Goal: Task Accomplishment & Management: Manage account settings

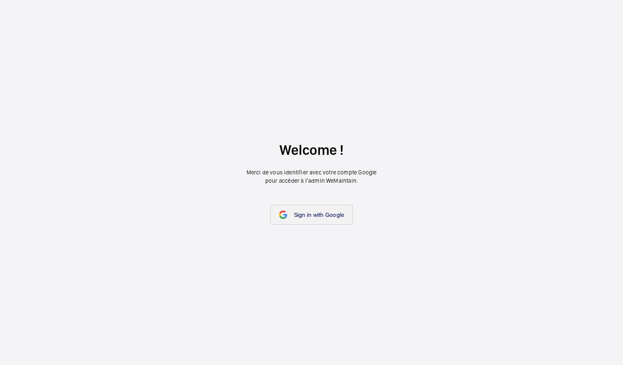
click at [319, 218] on span "Sign in with Google" at bounding box center [319, 215] width 50 height 7
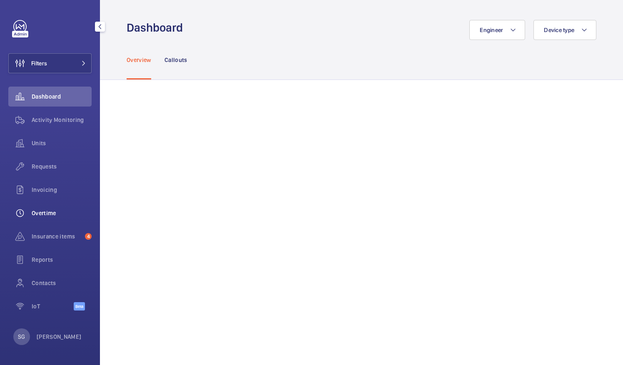
click at [37, 219] on div "Overtime" at bounding box center [49, 213] width 83 height 20
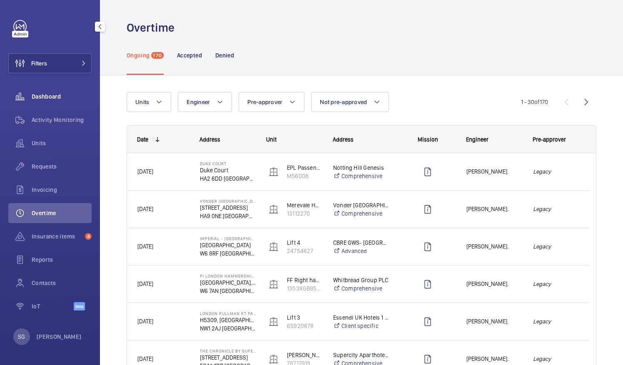
click at [69, 96] on span "Dashboard" at bounding box center [62, 96] width 60 height 8
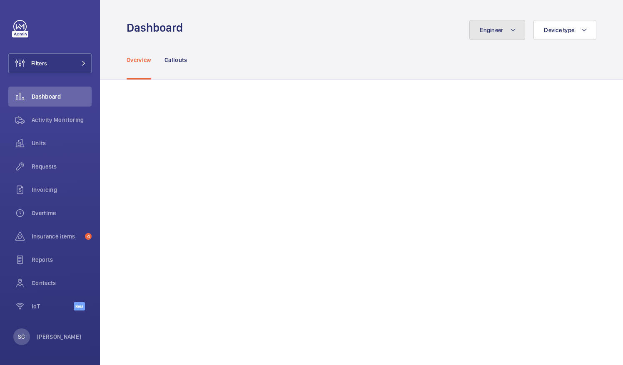
click at [480, 32] on span "Engineer" at bounding box center [491, 30] width 23 height 7
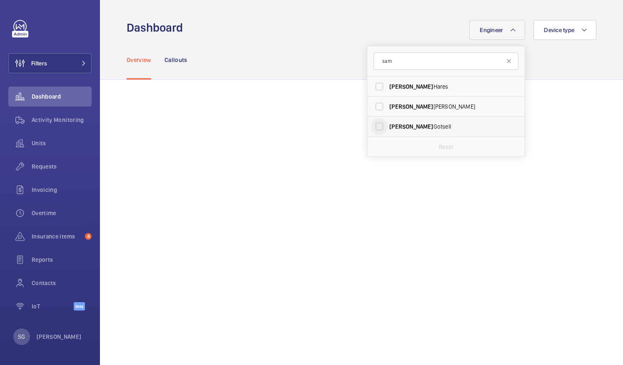
type input "sam"
click at [374, 124] on input "[PERSON_NAME]" at bounding box center [379, 126] width 17 height 17
checkbox input "true"
click at [306, 22] on div "Engineer 1 [PERSON_NAME] [PERSON_NAME] [PERSON_NAME] Reset Device type" at bounding box center [392, 30] width 408 height 20
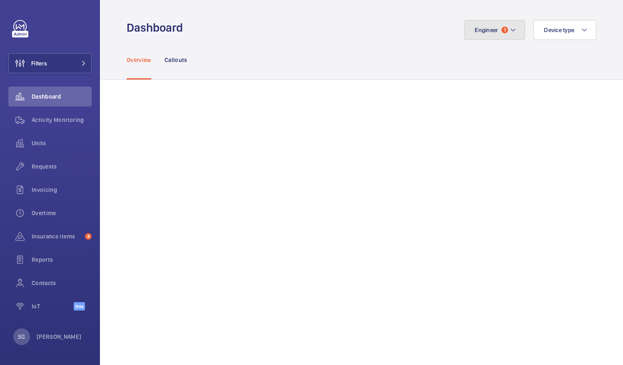
click at [502, 35] on button "Engineer 1" at bounding box center [494, 30] width 61 height 20
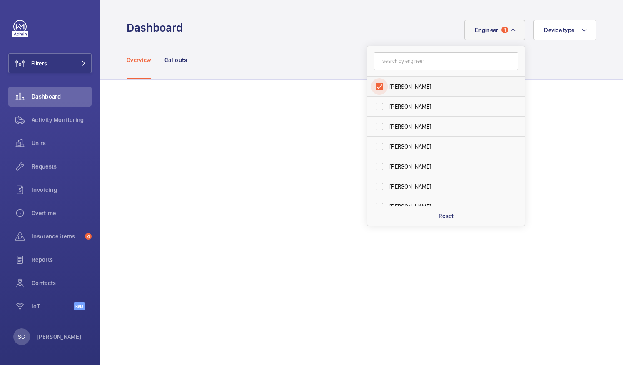
click at [372, 87] on input "[PERSON_NAME]" at bounding box center [379, 86] width 17 height 17
checkbox input "false"
click at [378, 66] on input "text" at bounding box center [446, 60] width 145 height 17
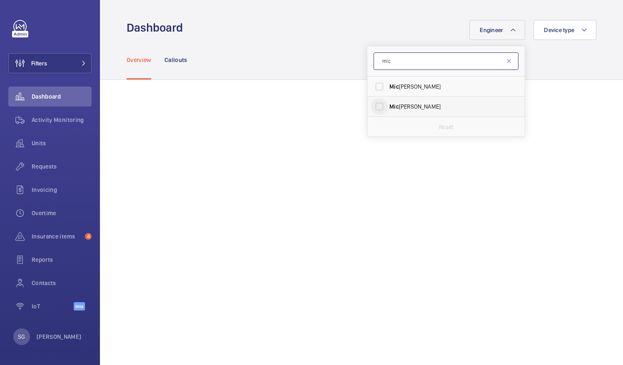
type input "mic"
click at [371, 103] on input "[PERSON_NAME]" at bounding box center [379, 106] width 17 height 17
click at [376, 104] on input "[PERSON_NAME]" at bounding box center [379, 106] width 17 height 17
checkbox input "false"
click at [394, 67] on input "mic" at bounding box center [446, 60] width 145 height 17
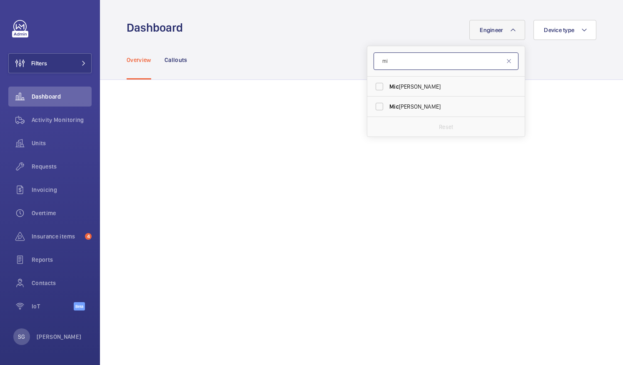
type input "m"
type input "[PERSON_NAME]"
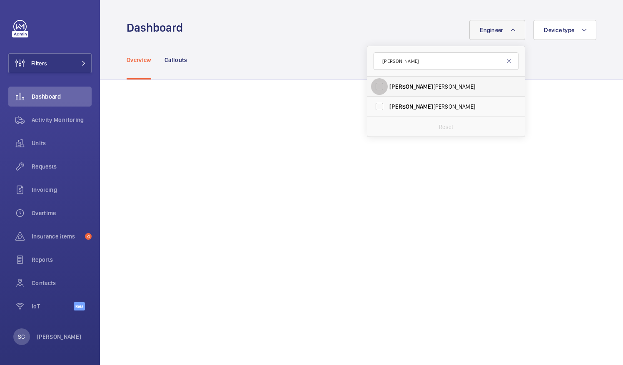
click at [371, 86] on input "[PERSON_NAME]" at bounding box center [379, 86] width 17 height 17
click at [372, 85] on input "[PERSON_NAME]" at bounding box center [379, 86] width 17 height 17
checkbox input "false"
click at [391, 58] on input "[PERSON_NAME]" at bounding box center [446, 60] width 145 height 17
type input "j"
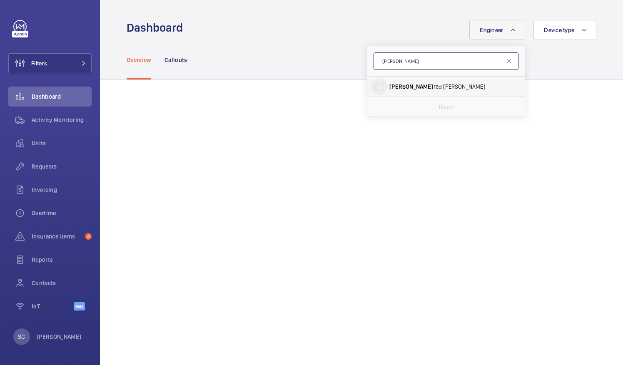
type input "[PERSON_NAME]"
click at [376, 85] on input "[PERSON_NAME]" at bounding box center [379, 86] width 17 height 17
checkbox input "false"
click at [393, 56] on input "[PERSON_NAME]" at bounding box center [446, 60] width 145 height 17
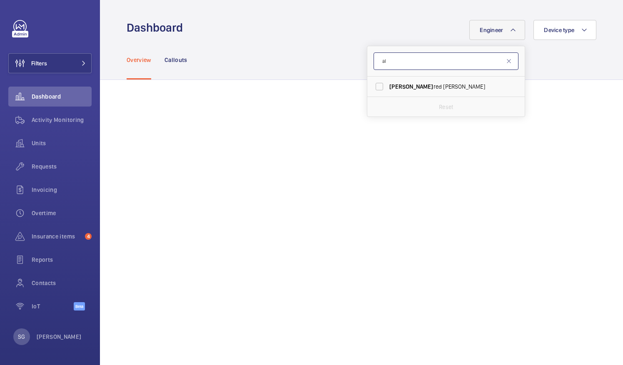
type input "a"
type input "[PERSON_NAME]"
click at [373, 87] on input "[PERSON_NAME]" at bounding box center [379, 86] width 17 height 17
click at [376, 85] on input "[PERSON_NAME]" at bounding box center [379, 86] width 17 height 17
checkbox input "false"
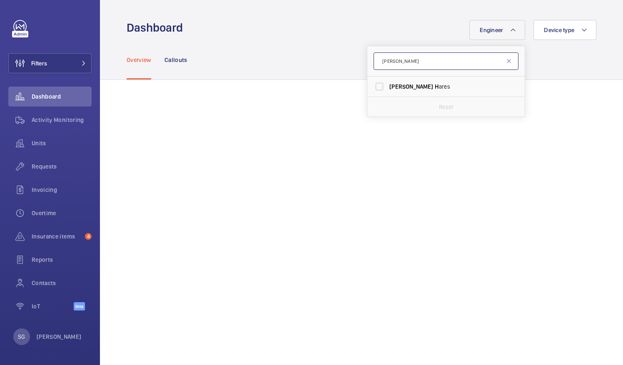
click at [402, 63] on input "[PERSON_NAME]" at bounding box center [446, 60] width 145 height 17
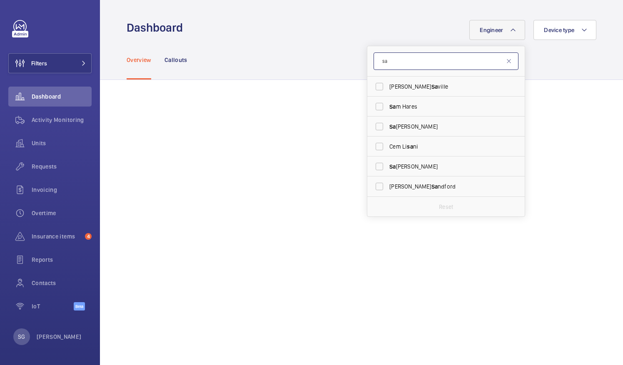
type input "s"
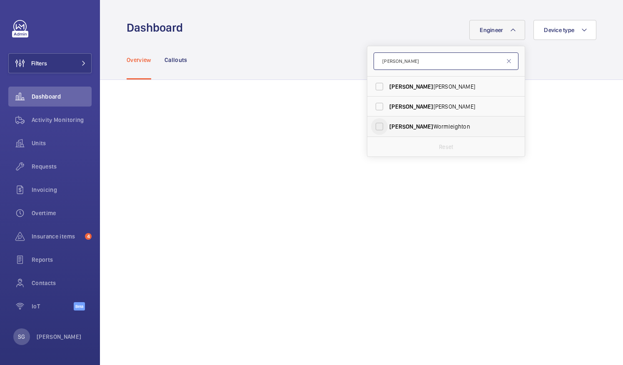
type input "[PERSON_NAME]"
click at [372, 122] on input "[PERSON_NAME]" at bounding box center [379, 126] width 17 height 17
click at [373, 122] on input "[PERSON_NAME]" at bounding box center [379, 126] width 17 height 17
checkbox input "false"
click at [414, 56] on input "[PERSON_NAME]" at bounding box center [446, 60] width 145 height 17
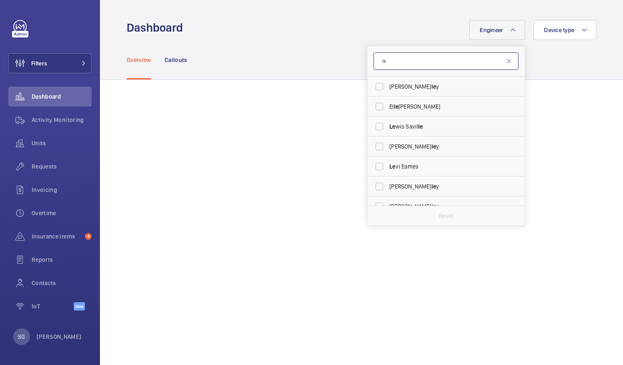
type input "l"
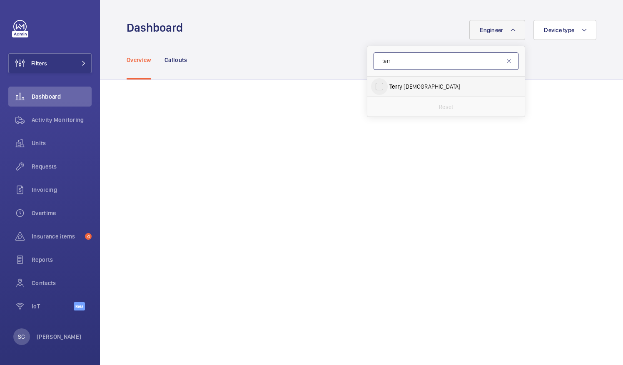
type input "terr"
click at [373, 87] on input "Terr y French" at bounding box center [379, 86] width 17 height 17
click at [374, 84] on input "Terr y French" at bounding box center [379, 86] width 17 height 17
checkbox input "false"
click at [386, 70] on input "terr" at bounding box center [446, 60] width 145 height 17
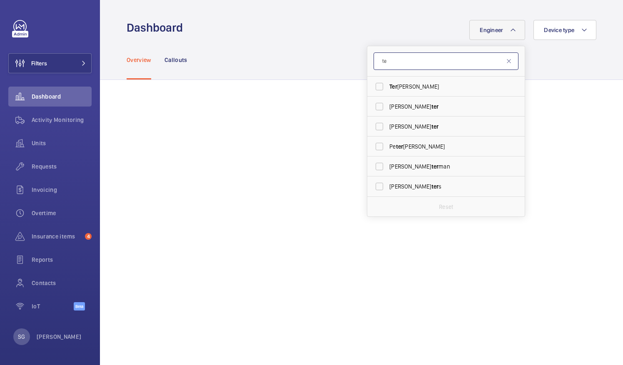
type input "t"
type input "pau"
click at [375, 98] on input "[PERSON_NAME]" at bounding box center [379, 106] width 17 height 17
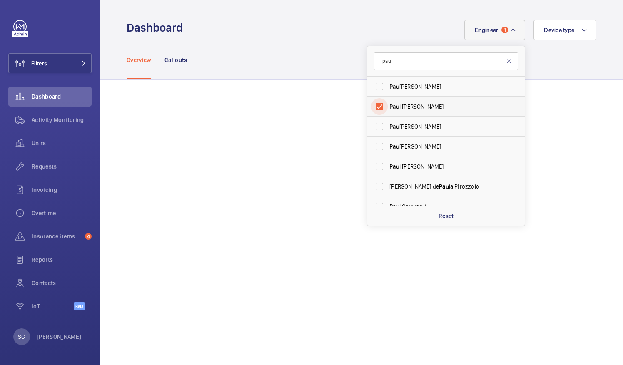
click at [371, 107] on input "[PERSON_NAME]" at bounding box center [379, 106] width 17 height 17
checkbox input "false"
click at [401, 61] on input "pau" at bounding box center [446, 60] width 145 height 17
type input "p"
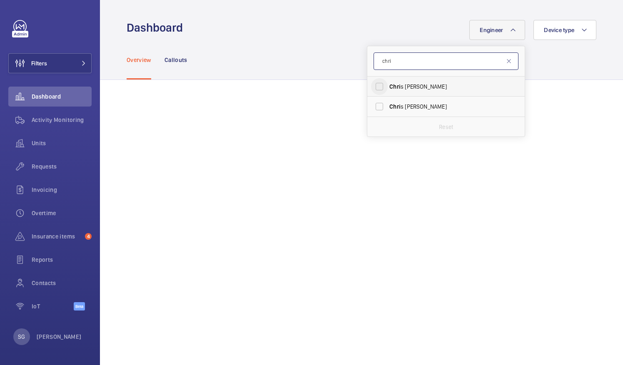
type input "chri"
click at [375, 89] on input "[PERSON_NAME]" at bounding box center [379, 86] width 17 height 17
click at [378, 85] on input "[PERSON_NAME]" at bounding box center [379, 86] width 17 height 17
checkbox input "false"
click at [397, 63] on input "chri" at bounding box center [446, 60] width 145 height 17
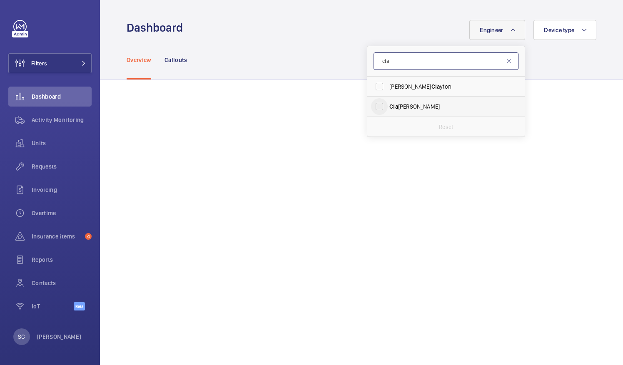
type input "cla"
click at [377, 105] on input "Cla [PERSON_NAME]" at bounding box center [379, 106] width 17 height 17
click at [375, 109] on input "Cla [PERSON_NAME]" at bounding box center [379, 106] width 17 height 17
checkbox input "false"
click at [406, 62] on input "cla" at bounding box center [446, 60] width 145 height 17
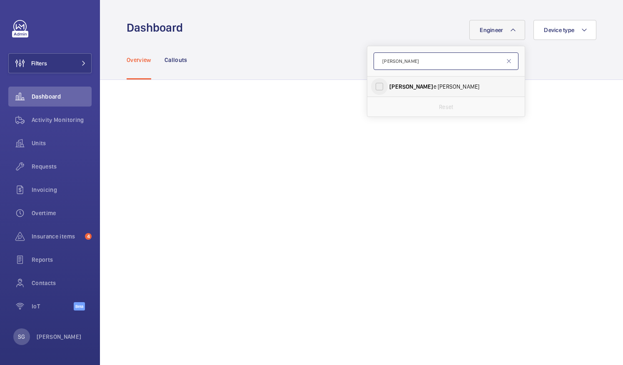
type input "[PERSON_NAME]"
click at [374, 88] on input "[PERSON_NAME]" at bounding box center [379, 86] width 17 height 17
click at [376, 83] on input "[PERSON_NAME]" at bounding box center [379, 86] width 17 height 17
checkbox input "false"
click at [413, 69] on input "[PERSON_NAME]" at bounding box center [446, 60] width 145 height 17
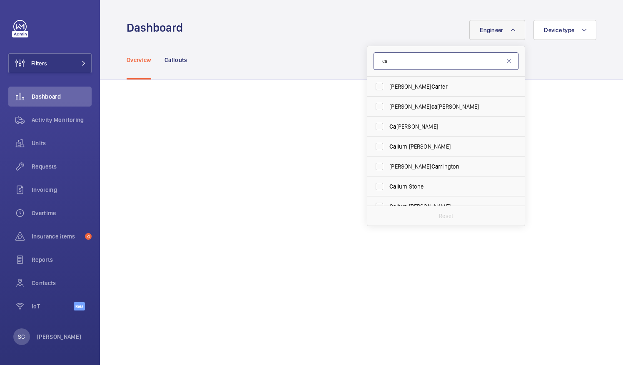
type input "c"
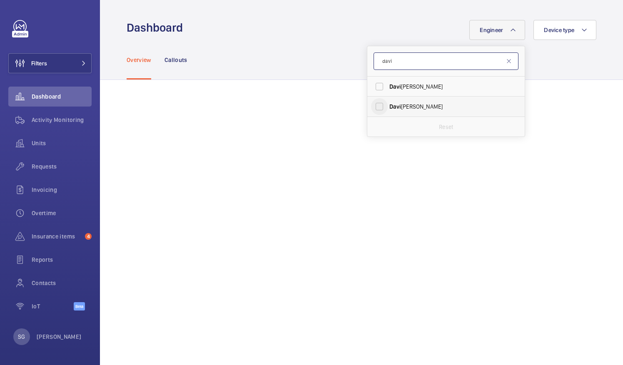
type input "davi"
click at [376, 106] on input "[PERSON_NAME]" at bounding box center [379, 106] width 17 height 17
click at [372, 102] on input "[PERSON_NAME]" at bounding box center [379, 106] width 17 height 17
checkbox input "false"
click at [399, 66] on input "davi" at bounding box center [446, 60] width 145 height 17
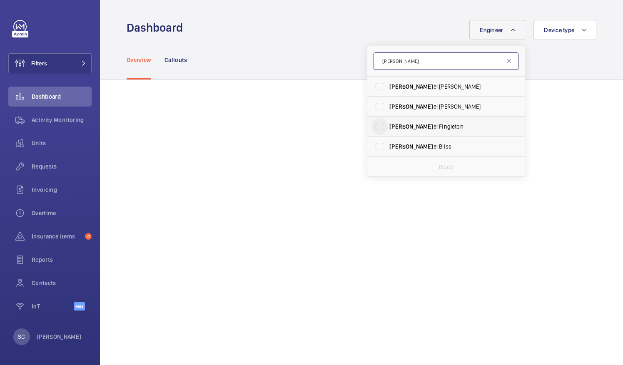
type input "[PERSON_NAME]"
click at [376, 125] on input "[PERSON_NAME] el Fingleton" at bounding box center [379, 126] width 17 height 17
click at [372, 127] on input "[PERSON_NAME] el Fingleton" at bounding box center [379, 126] width 17 height 17
checkbox input "false"
click at [403, 70] on input "[PERSON_NAME]" at bounding box center [446, 60] width 145 height 17
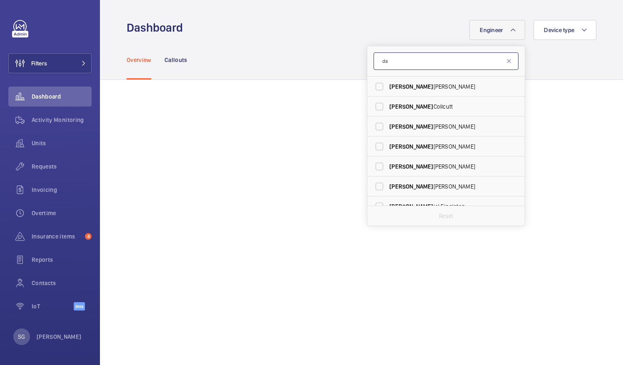
type input "d"
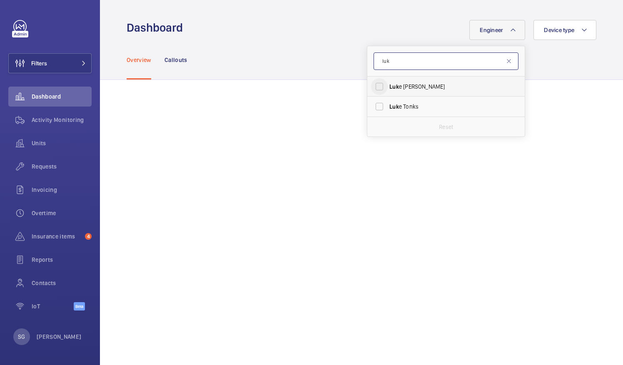
type input "luk"
click at [376, 85] on input "Luk e [PERSON_NAME]" at bounding box center [379, 86] width 17 height 17
click at [374, 85] on input "Luk e [PERSON_NAME]" at bounding box center [379, 86] width 17 height 17
checkbox input "false"
click at [387, 69] on input "luk" at bounding box center [446, 60] width 145 height 17
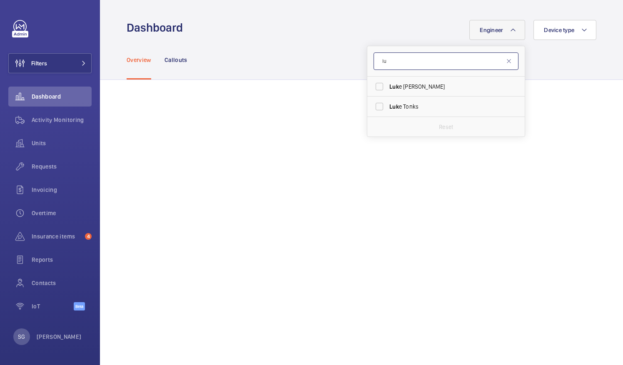
type input "l"
type input "[PERSON_NAME]"
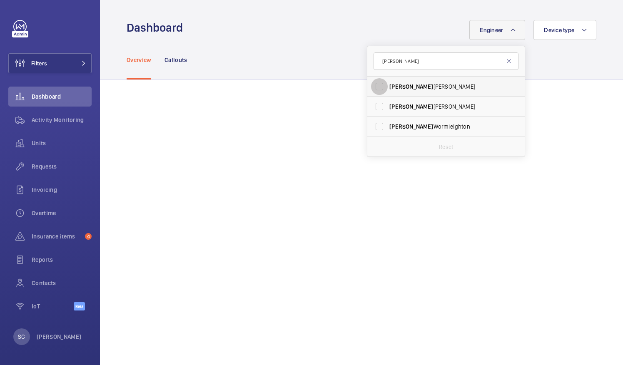
click at [373, 88] on input "[PERSON_NAME]" at bounding box center [379, 86] width 17 height 17
click at [373, 85] on input "[PERSON_NAME]" at bounding box center [379, 86] width 17 height 17
checkbox input "false"
click at [399, 64] on input "[PERSON_NAME]" at bounding box center [446, 60] width 145 height 17
type input "l"
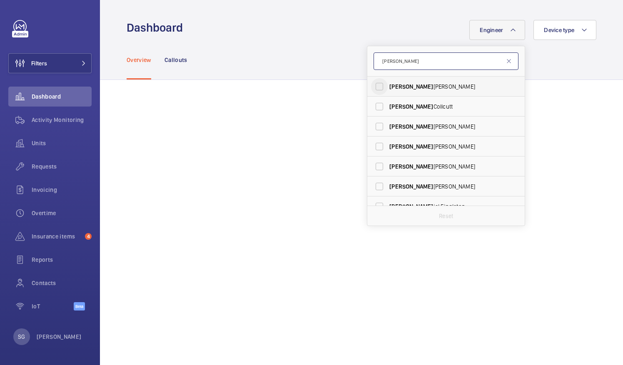
type input "[PERSON_NAME]"
click at [371, 87] on input "[PERSON_NAME]" at bounding box center [379, 86] width 17 height 17
click at [374, 82] on input "[PERSON_NAME]" at bounding box center [379, 86] width 17 height 17
checkbox input "false"
click at [394, 57] on input "[PERSON_NAME]" at bounding box center [446, 60] width 145 height 17
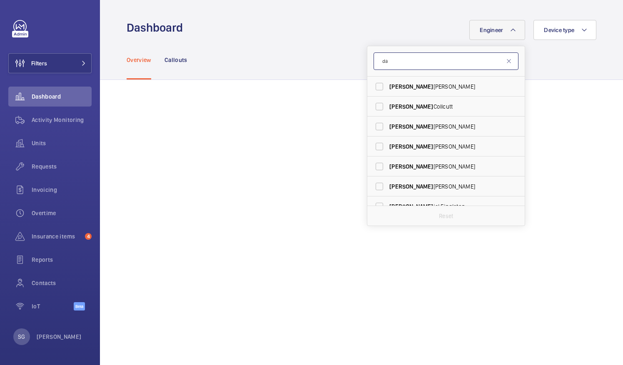
type input "d"
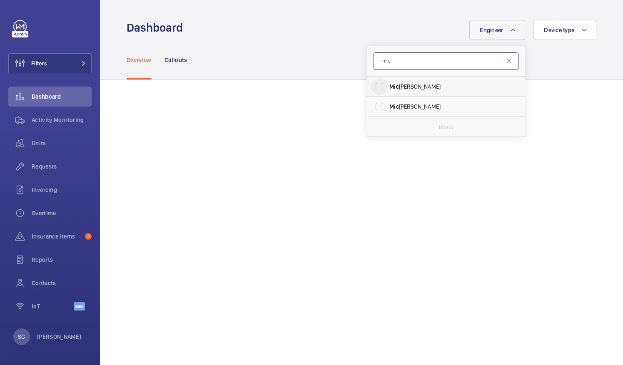
type input "mic"
click at [372, 83] on input "[PERSON_NAME]" at bounding box center [379, 86] width 17 height 17
click at [376, 87] on input "[PERSON_NAME]" at bounding box center [379, 86] width 17 height 17
checkbox input "false"
click at [434, 67] on input "mic" at bounding box center [446, 60] width 145 height 17
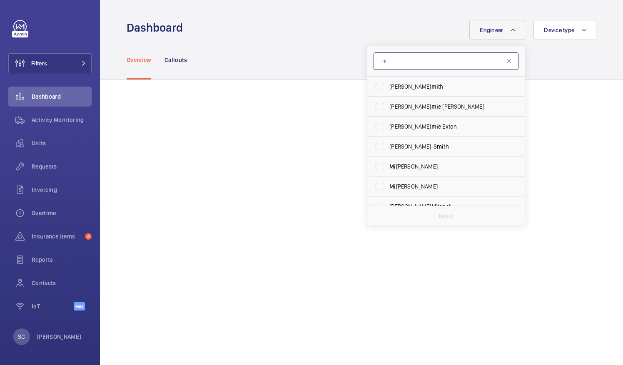
type input "m"
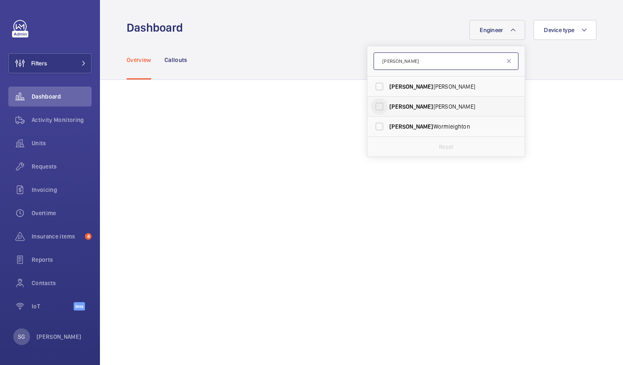
type input "[PERSON_NAME]"
click at [371, 104] on input "[PERSON_NAME]" at bounding box center [379, 106] width 17 height 17
click at [374, 108] on input "[PERSON_NAME]" at bounding box center [379, 106] width 17 height 17
checkbox input "false"
click at [401, 71] on form "[PERSON_NAME]" at bounding box center [445, 61] width 157 height 30
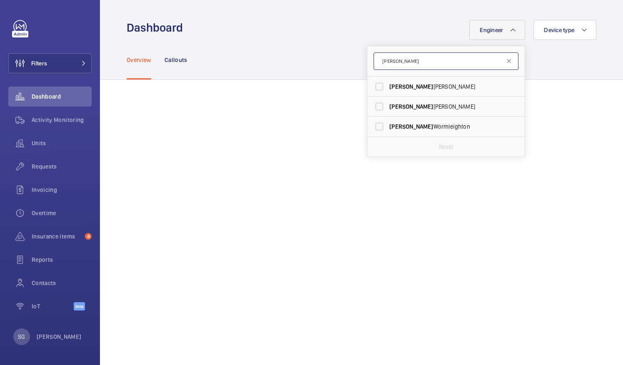
click at [413, 59] on input "[PERSON_NAME]" at bounding box center [446, 60] width 145 height 17
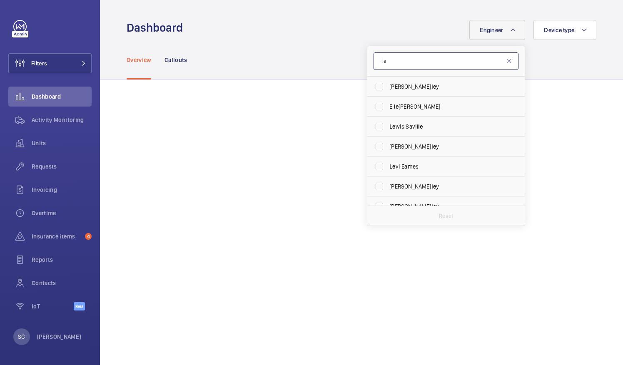
type input "l"
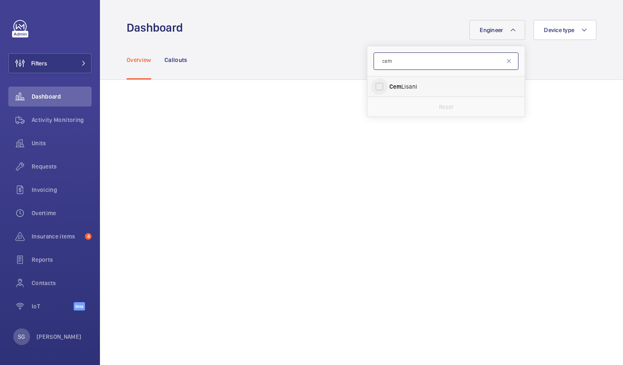
type input "cem"
click at [376, 87] on input "[PERSON_NAME]" at bounding box center [379, 86] width 17 height 17
click at [374, 88] on input "[PERSON_NAME]" at bounding box center [379, 86] width 17 height 17
checkbox input "false"
click at [399, 57] on input "cem" at bounding box center [446, 60] width 145 height 17
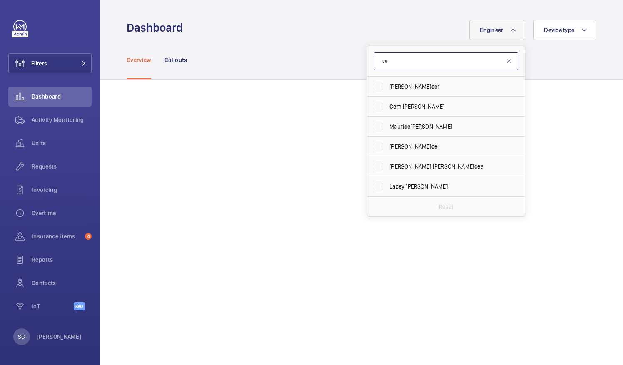
type input "c"
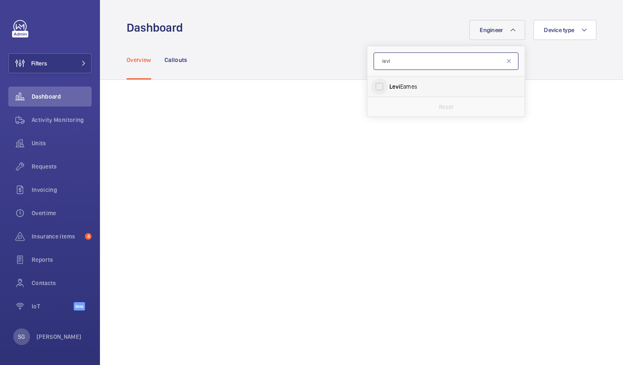
type input "levi"
click at [371, 84] on input "[PERSON_NAME]" at bounding box center [379, 86] width 17 height 17
click at [376, 85] on input "[PERSON_NAME]" at bounding box center [379, 86] width 17 height 17
checkbox input "false"
click at [403, 55] on input "levi" at bounding box center [446, 60] width 145 height 17
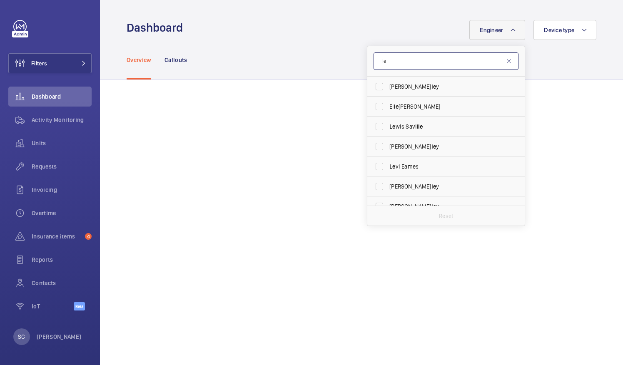
type input "l"
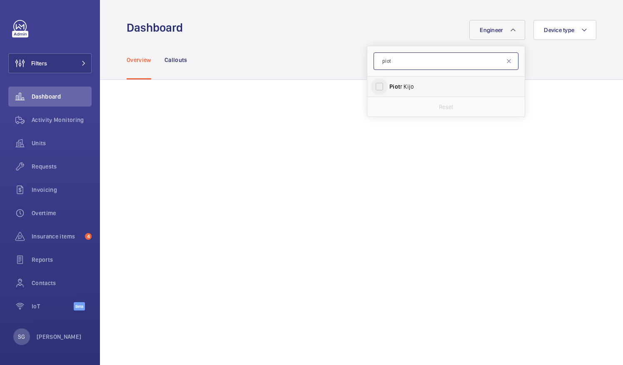
type input "piot"
click at [371, 88] on input "Piot r Kijo" at bounding box center [379, 86] width 17 height 17
checkbox input "true"
click at [506, 60] on mat-icon at bounding box center [509, 61] width 7 height 7
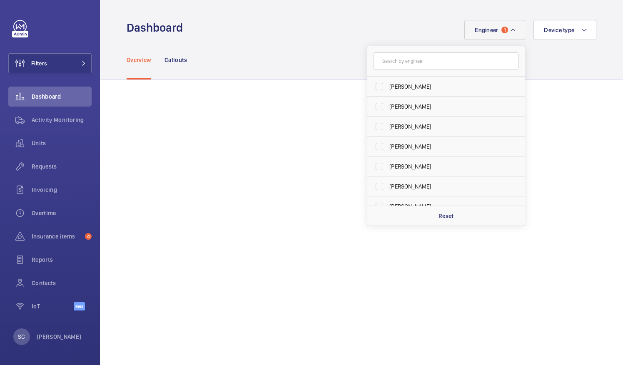
click at [549, 71] on div "Overview Callouts" at bounding box center [362, 60] width 470 height 40
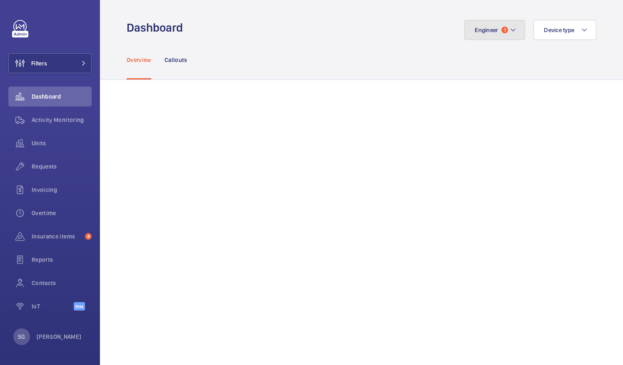
click at [487, 33] on button "Engineer 1" at bounding box center [494, 30] width 61 height 20
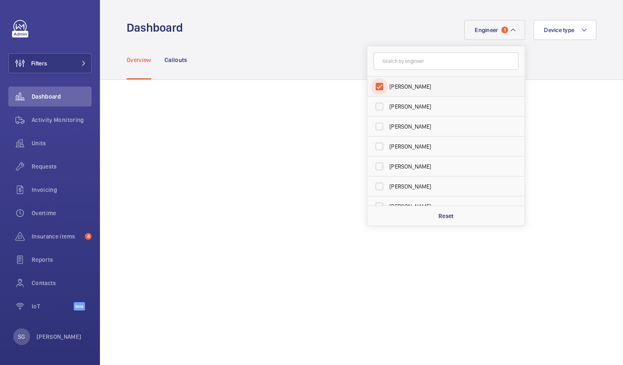
click at [371, 86] on input "[PERSON_NAME]" at bounding box center [379, 86] width 17 height 17
checkbox input "false"
click at [411, 58] on input "text" at bounding box center [446, 60] width 145 height 17
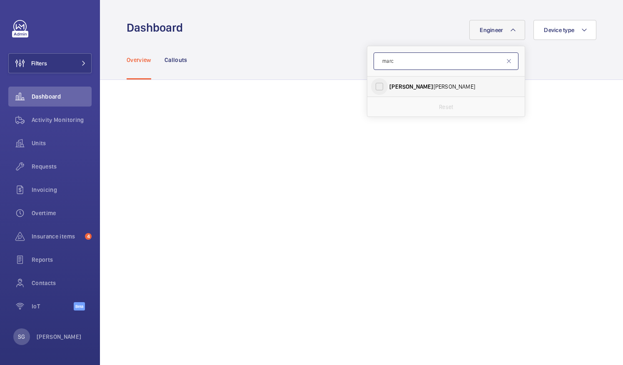
type input "marc"
click at [371, 86] on input "[PERSON_NAME]" at bounding box center [379, 86] width 17 height 17
click at [374, 87] on input "[PERSON_NAME]" at bounding box center [379, 86] width 17 height 17
checkbox input "false"
click at [390, 65] on input "marc" at bounding box center [446, 60] width 145 height 17
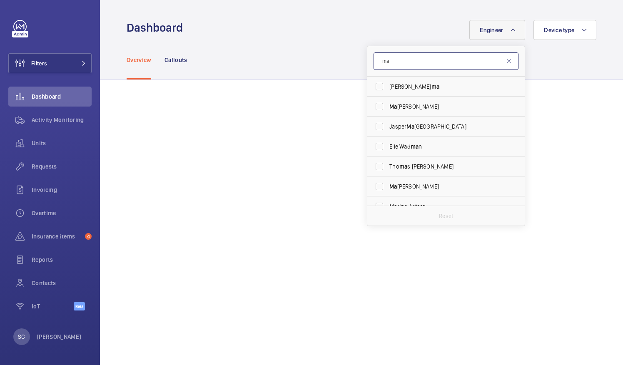
type input "m"
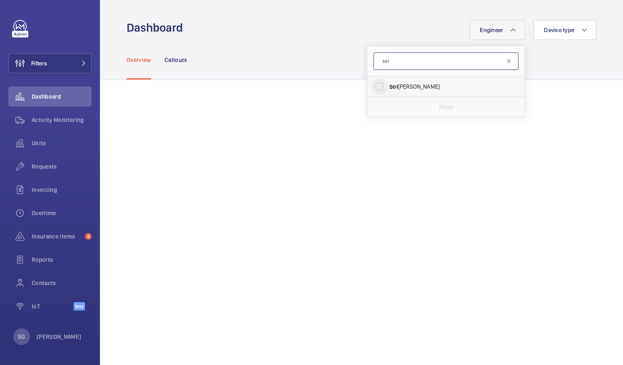
type input "sol"
click at [374, 86] on input "Sol [PERSON_NAME]" at bounding box center [379, 86] width 17 height 17
click at [372, 88] on input "Sol [PERSON_NAME]" at bounding box center [379, 86] width 17 height 17
checkbox input "false"
click at [394, 62] on input "sol" at bounding box center [446, 60] width 145 height 17
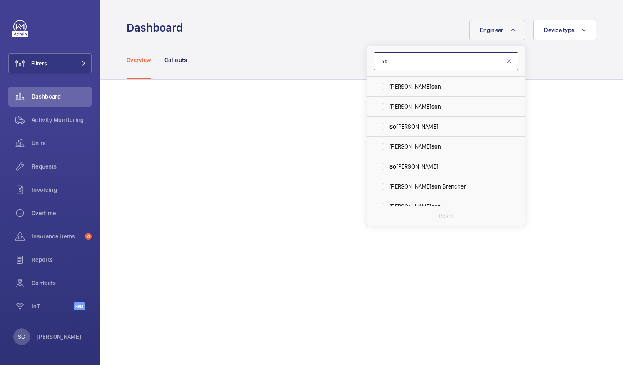
type input "s"
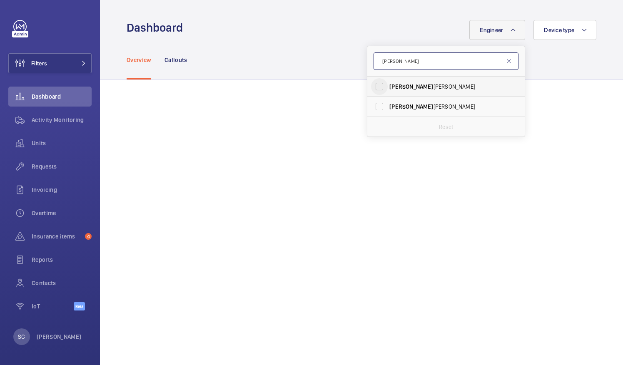
type input "[PERSON_NAME]"
click at [374, 87] on input "[PERSON_NAME]" at bounding box center [379, 86] width 17 height 17
click at [375, 86] on input "[PERSON_NAME]" at bounding box center [379, 86] width 17 height 17
checkbox input "false"
click at [416, 51] on form "[PERSON_NAME]" at bounding box center [445, 61] width 157 height 30
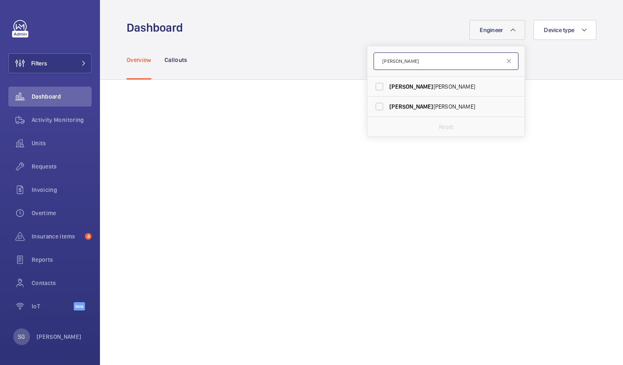
click at [414, 60] on input "[PERSON_NAME]" at bounding box center [446, 60] width 145 height 17
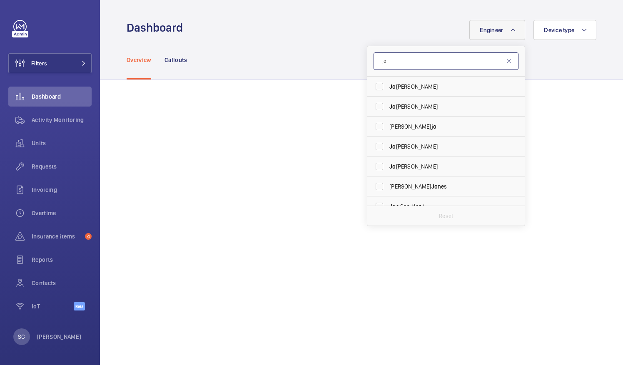
type input "j"
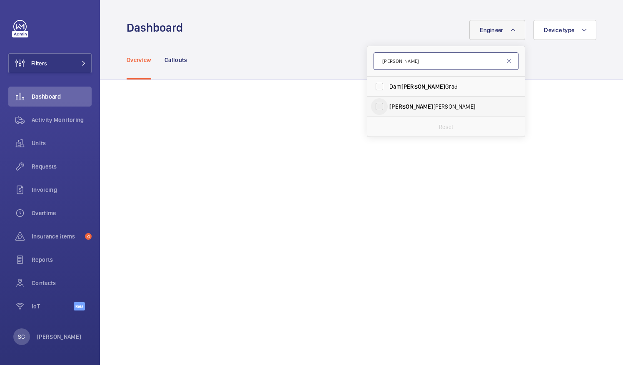
type input "[PERSON_NAME]"
click at [374, 105] on input "[PERSON_NAME]" at bounding box center [379, 106] width 17 height 17
click at [375, 104] on input "[PERSON_NAME]" at bounding box center [379, 106] width 17 height 17
checkbox input "false"
click at [397, 58] on input "[PERSON_NAME]" at bounding box center [446, 60] width 145 height 17
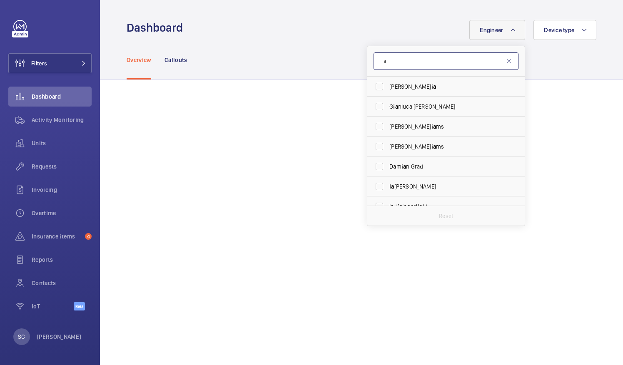
type input "i"
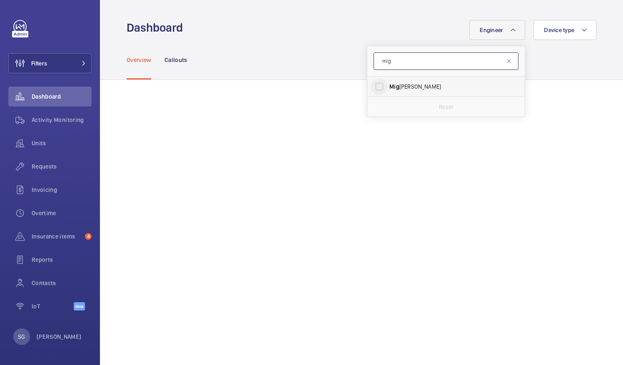
type input "mig"
click at [372, 89] on input "[PERSON_NAME]" at bounding box center [379, 86] width 17 height 17
click at [371, 88] on input "[PERSON_NAME]" at bounding box center [379, 86] width 17 height 17
checkbox input "false"
click at [391, 66] on input "mig" at bounding box center [446, 60] width 145 height 17
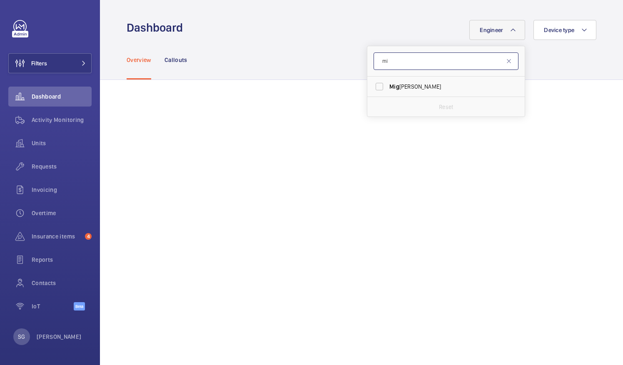
type input "m"
type input "rog"
click at [377, 86] on input "Rog [PERSON_NAME]" at bounding box center [379, 86] width 17 height 17
click at [371, 90] on input "Rog [PERSON_NAME]" at bounding box center [379, 86] width 17 height 17
checkbox input "false"
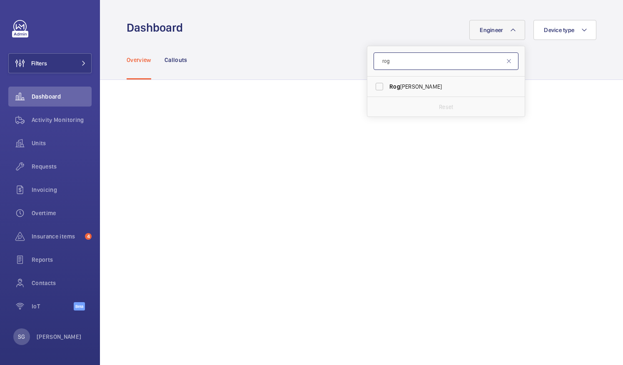
click at [391, 66] on input "rog" at bounding box center [446, 60] width 145 height 17
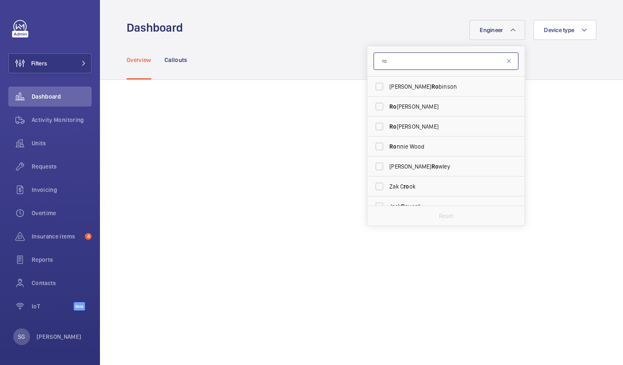
type input "r"
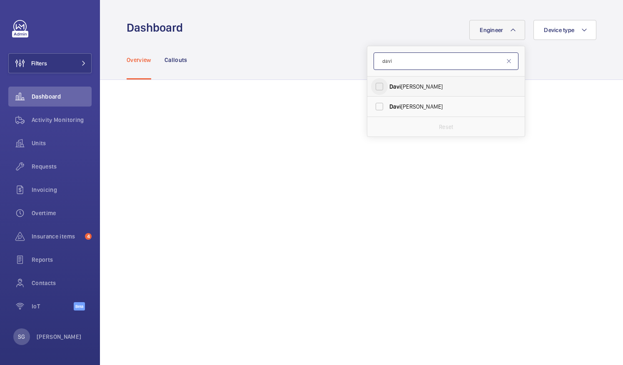
type input "davi"
click at [371, 87] on input "[PERSON_NAME]" at bounding box center [379, 86] width 17 height 17
checkbox input "true"
click at [506, 63] on mat-icon at bounding box center [509, 61] width 7 height 7
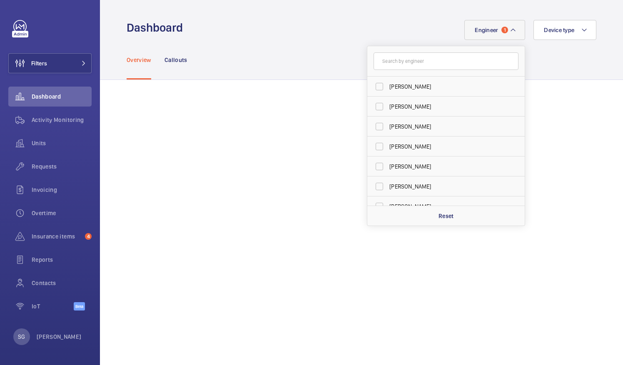
click at [567, 69] on div "Overview Callouts" at bounding box center [362, 60] width 470 height 40
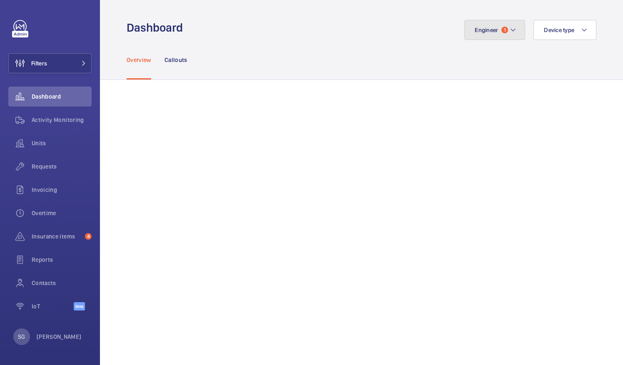
click at [511, 24] on button "Engineer 1" at bounding box center [494, 30] width 61 height 20
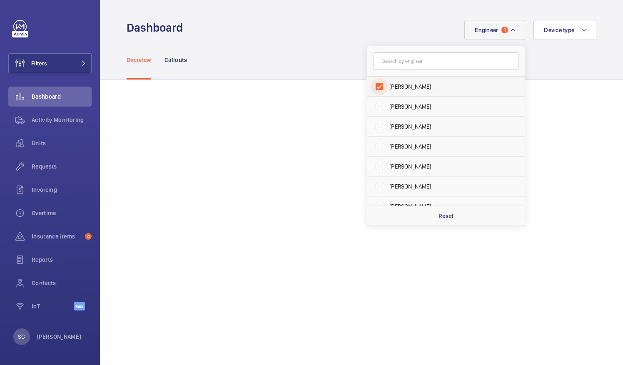
click at [372, 82] on input "[PERSON_NAME]" at bounding box center [379, 86] width 17 height 17
checkbox input "false"
click at [381, 65] on input "text" at bounding box center [446, 60] width 145 height 17
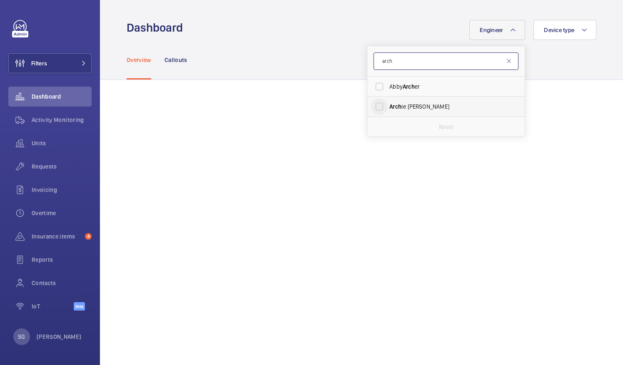
type input "arch"
click at [372, 110] on input "Arch ie [PERSON_NAME]" at bounding box center [379, 106] width 17 height 17
click at [372, 103] on input "Arch ie [PERSON_NAME]" at bounding box center [379, 106] width 17 height 17
checkbox input "false"
click at [390, 68] on input "arch" at bounding box center [446, 60] width 145 height 17
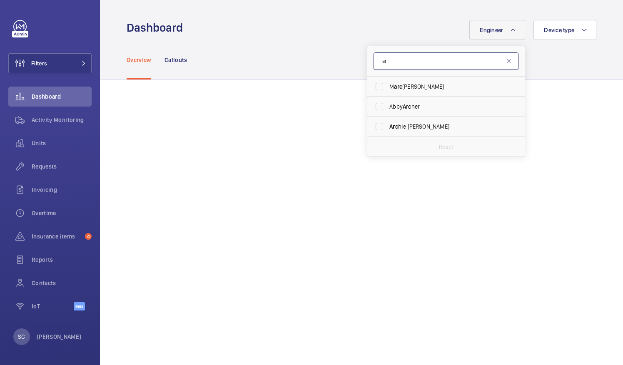
type input "a"
type input "gian"
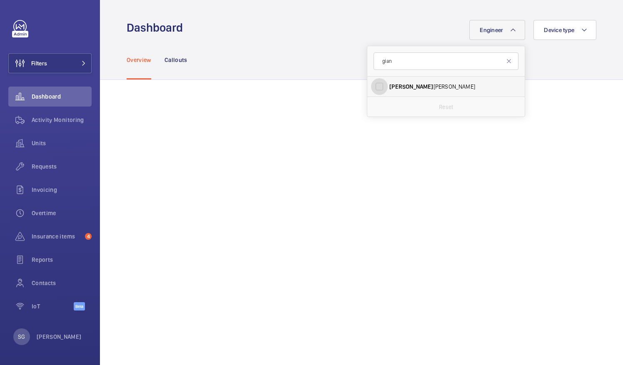
click at [371, 87] on input "[PERSON_NAME]" at bounding box center [379, 86] width 17 height 17
click at [374, 86] on input "[PERSON_NAME]" at bounding box center [379, 86] width 17 height 17
checkbox input "false"
click at [393, 57] on input "gian" at bounding box center [446, 60] width 145 height 17
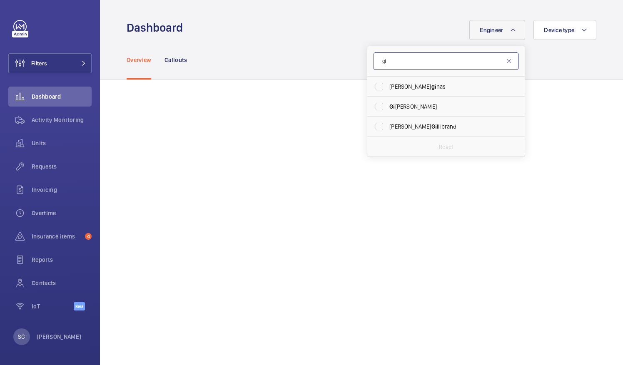
type input "g"
type input "mark"
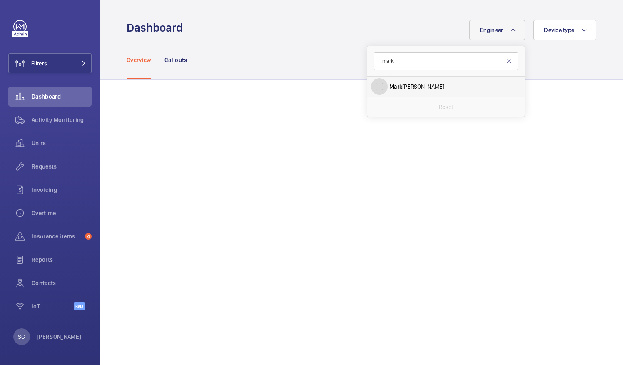
click at [376, 85] on input "[PERSON_NAME]" at bounding box center [379, 86] width 17 height 17
checkbox input "true"
click at [67, 61] on button "Filters" at bounding box center [49, 63] width 83 height 20
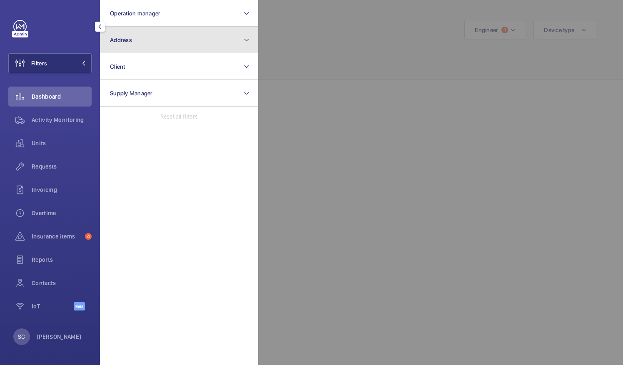
click at [152, 37] on button "Address" at bounding box center [179, 40] width 158 height 27
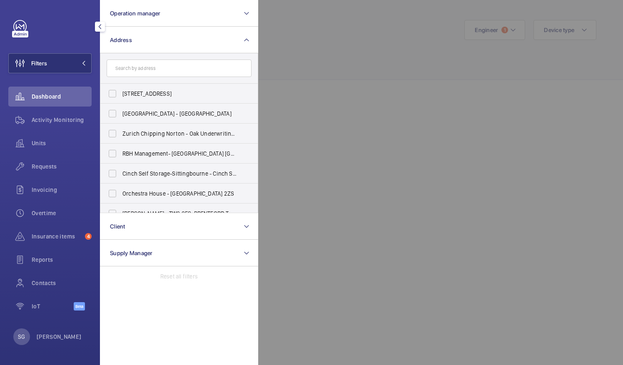
click at [203, 73] on input "text" at bounding box center [179, 68] width 145 height 17
type input "l"
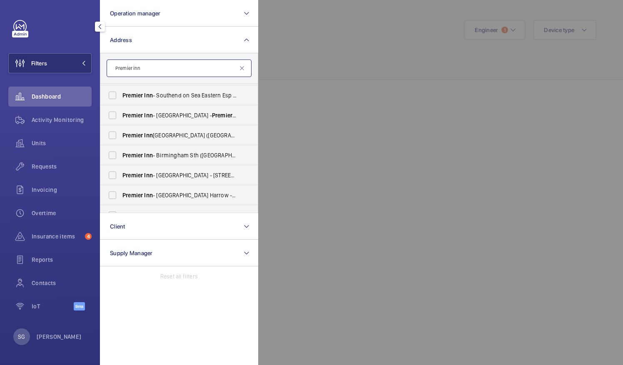
scroll to position [511, 0]
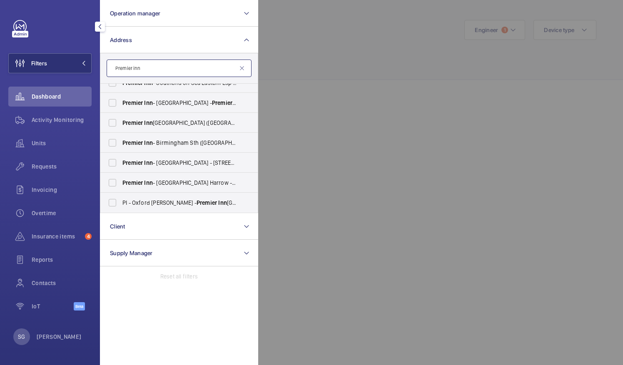
click at [152, 73] on input "Premier inn" at bounding box center [179, 68] width 145 height 17
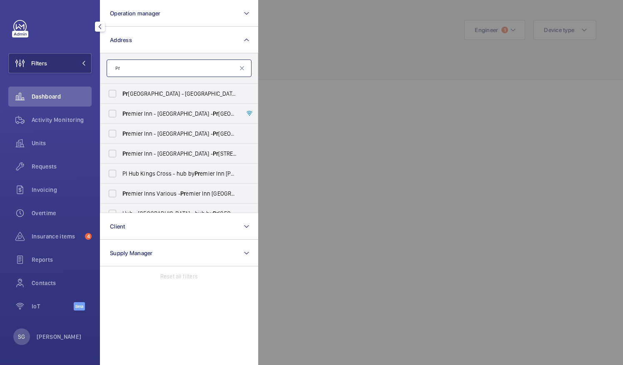
type input "P"
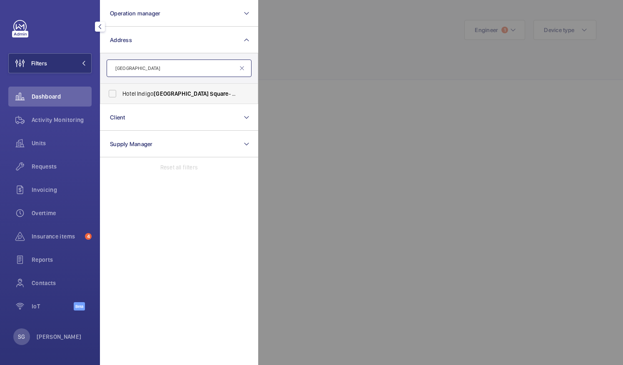
type input "[GEOGRAPHIC_DATA]"
click at [166, 93] on span "[GEOGRAPHIC_DATA]" at bounding box center [181, 93] width 55 height 7
click at [121, 93] on input "Hotel [GEOGRAPHIC_DATA] - [GEOGRAPHIC_DATA] [GEOGRAPHIC_DATA] - [STREET_ADDRESS]" at bounding box center [112, 93] width 17 height 17
click at [166, 93] on span "[GEOGRAPHIC_DATA]" at bounding box center [181, 93] width 55 height 7
click at [121, 93] on input "Hotel [GEOGRAPHIC_DATA] - [GEOGRAPHIC_DATA] [GEOGRAPHIC_DATA] - [STREET_ADDRESS]" at bounding box center [112, 93] width 17 height 17
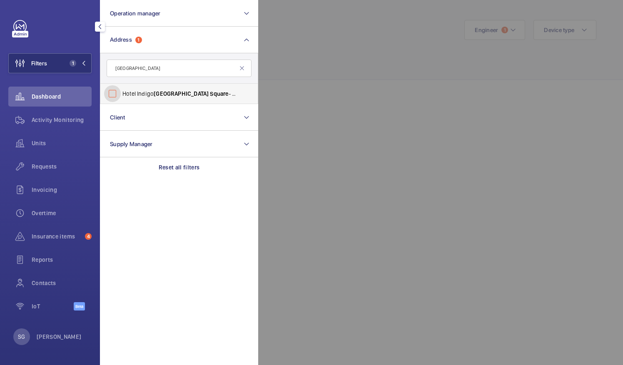
checkbox input "false"
click at [361, 57] on div at bounding box center [569, 182] width 623 height 365
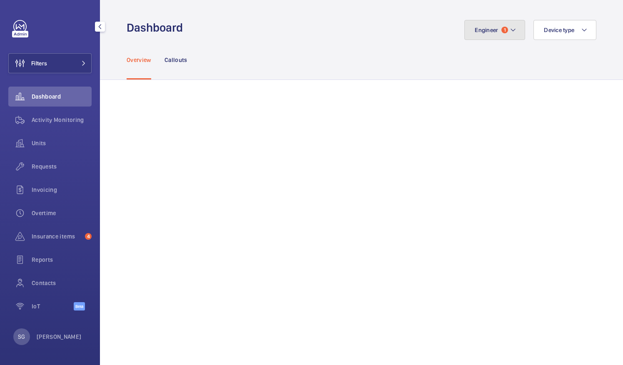
click at [510, 32] on mat-icon at bounding box center [513, 30] width 7 height 10
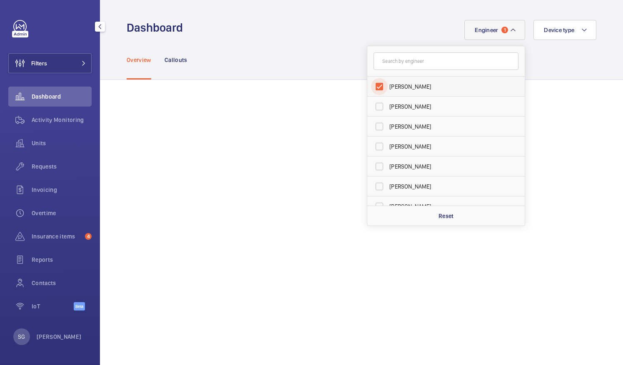
click at [374, 83] on input "[PERSON_NAME]" at bounding box center [379, 86] width 17 height 17
checkbox input "false"
click at [391, 57] on input "text" at bounding box center [446, 60] width 145 height 17
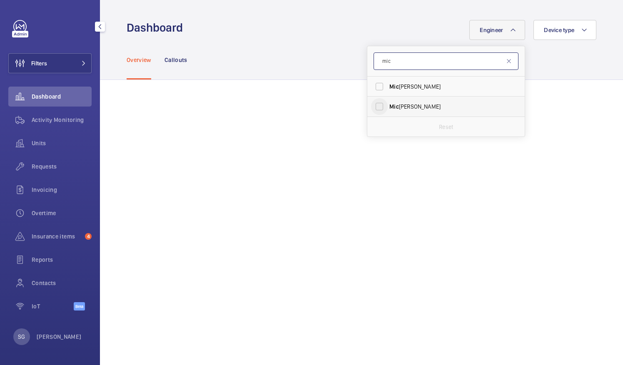
type input "mic"
click at [376, 104] on input "[PERSON_NAME]" at bounding box center [379, 106] width 17 height 17
click at [371, 104] on input "[PERSON_NAME]" at bounding box center [379, 106] width 17 height 17
checkbox input "false"
click at [391, 57] on input "mic" at bounding box center [446, 60] width 145 height 17
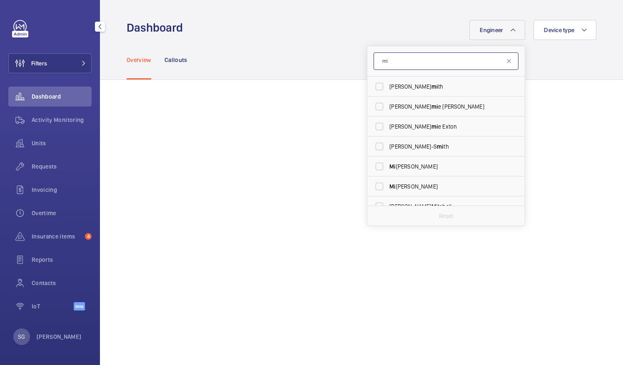
type input "m"
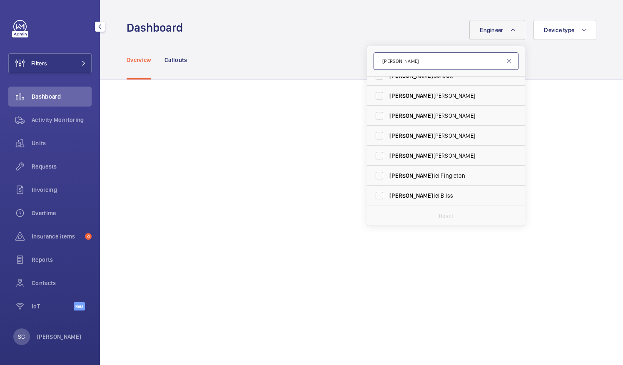
scroll to position [31, 0]
type input "[PERSON_NAME]"
click at [371, 196] on input "[PERSON_NAME] iel [PERSON_NAME]" at bounding box center [379, 195] width 17 height 17
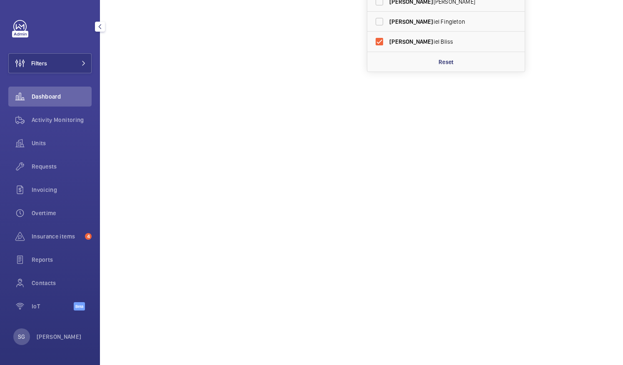
scroll to position [176, 0]
click at [371, 20] on input "[PERSON_NAME] iel [PERSON_NAME]" at bounding box center [379, 20] width 17 height 17
checkbox input "false"
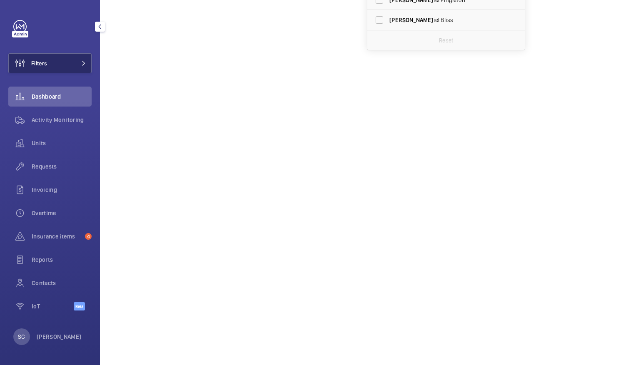
click at [65, 59] on button "Filters" at bounding box center [49, 63] width 83 height 20
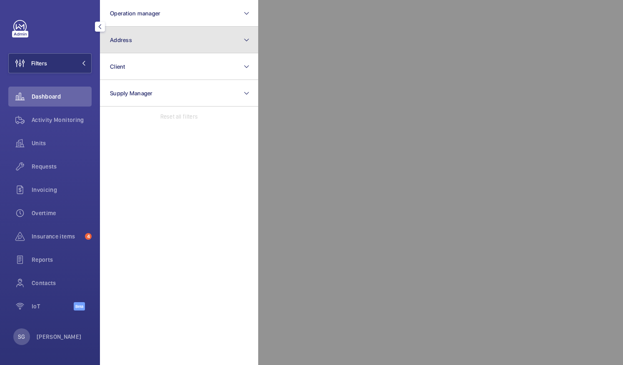
click at [223, 41] on button "Address" at bounding box center [179, 40] width 158 height 27
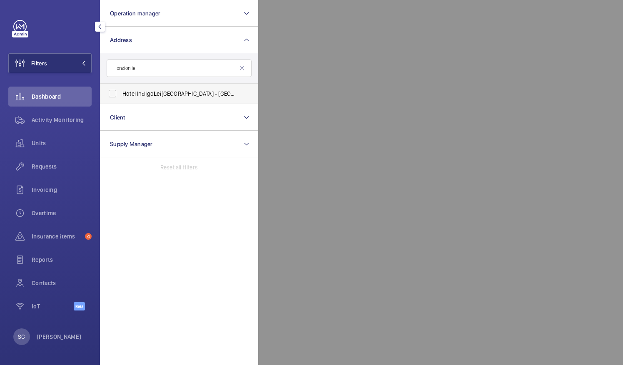
type input "london lei"
click at [197, 91] on span "Hotel [GEOGRAPHIC_DATA] - [GEOGRAPHIC_DATA] [GEOGRAPHIC_DATA] - [STREET_ADDRESS]" at bounding box center [179, 94] width 115 height 8
click at [121, 91] on input "Hotel [GEOGRAPHIC_DATA] - [GEOGRAPHIC_DATA] [GEOGRAPHIC_DATA] - [STREET_ADDRESS]" at bounding box center [112, 93] width 17 height 17
checkbox input "true"
click at [323, 157] on div at bounding box center [569, 182] width 623 height 365
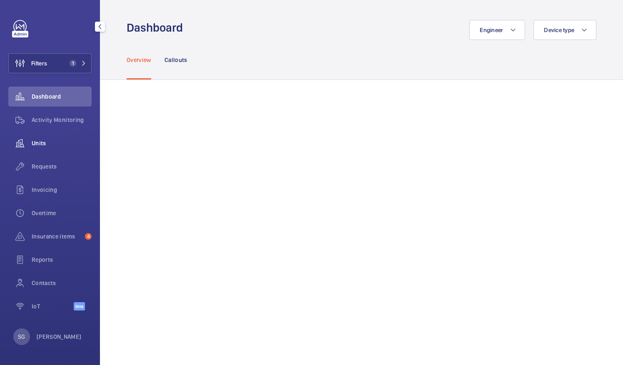
click at [37, 140] on span "Units" at bounding box center [62, 143] width 60 height 8
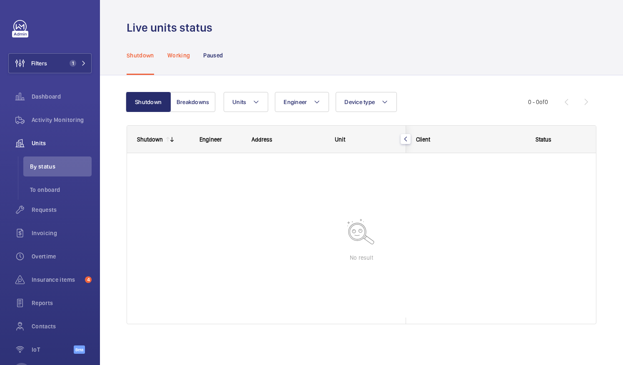
click at [180, 48] on div "Working" at bounding box center [178, 55] width 22 height 40
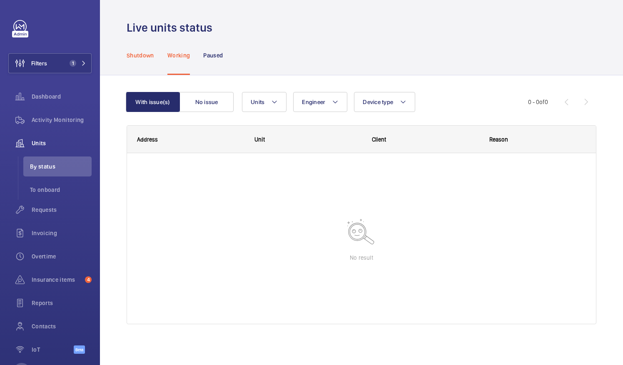
click at [144, 55] on p "Shutdown" at bounding box center [140, 55] width 27 height 8
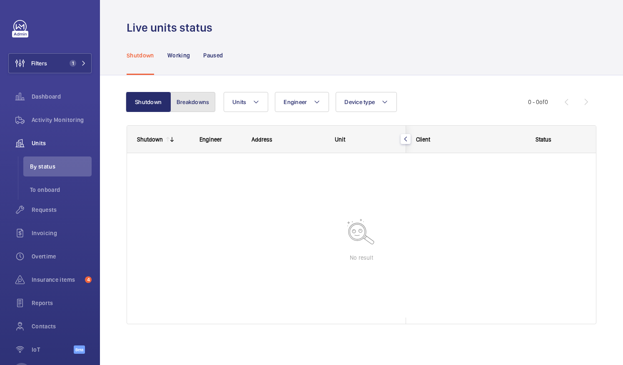
click at [205, 103] on button "Breakdowns" at bounding box center [192, 102] width 45 height 20
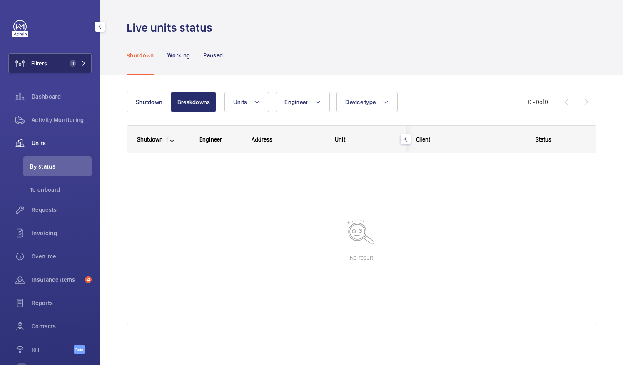
click at [72, 57] on button "Filters 1" at bounding box center [49, 63] width 83 height 20
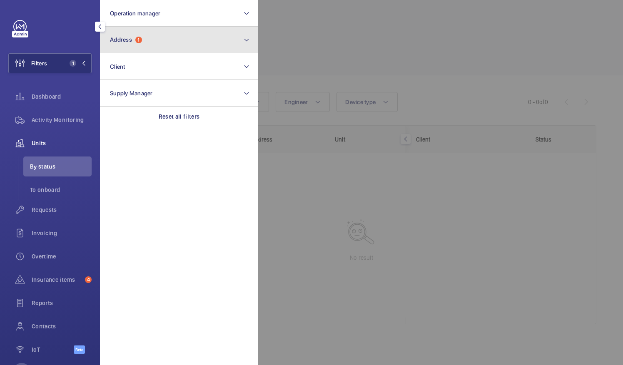
click at [162, 39] on button "Address 1" at bounding box center [179, 40] width 158 height 27
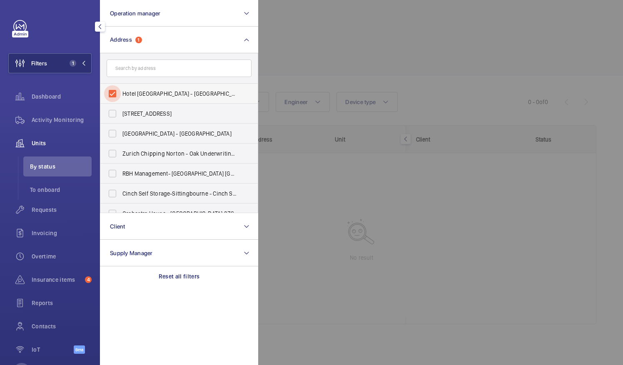
click at [115, 93] on input "Hotel [GEOGRAPHIC_DATA] - [GEOGRAPHIC_DATA] [GEOGRAPHIC_DATA] - [STREET_ADDRESS]" at bounding box center [112, 93] width 17 height 17
checkbox input "false"
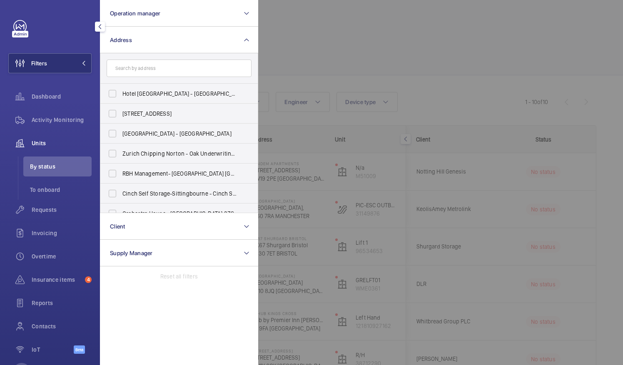
click at [345, 60] on div at bounding box center [569, 182] width 623 height 365
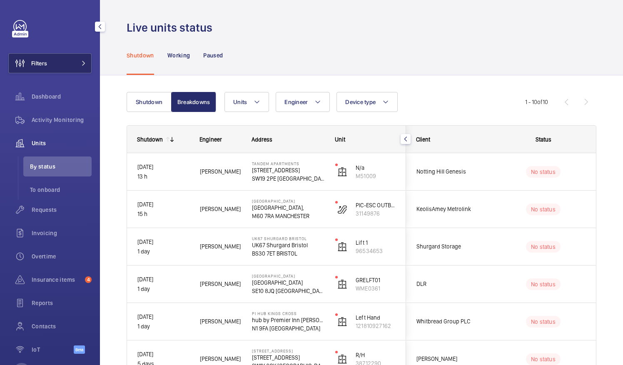
click at [50, 63] on button "Filters" at bounding box center [49, 63] width 83 height 20
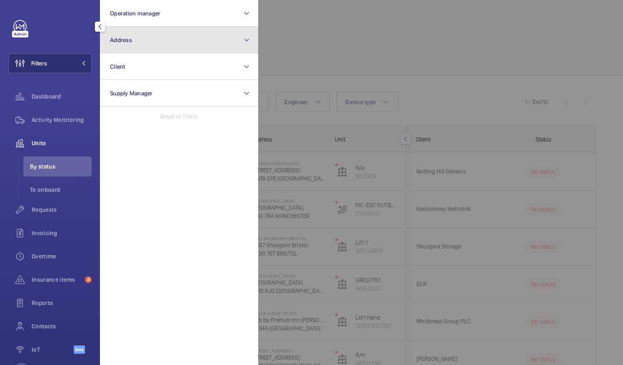
click at [240, 38] on button "Address" at bounding box center [179, 40] width 158 height 27
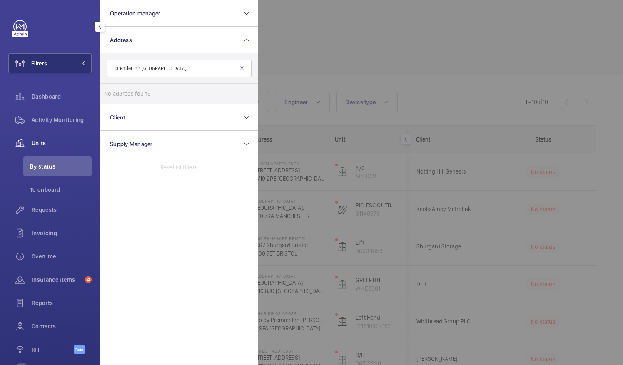
type input "premier inn [GEOGRAPHIC_DATA]"
click at [492, 137] on div at bounding box center [569, 182] width 623 height 365
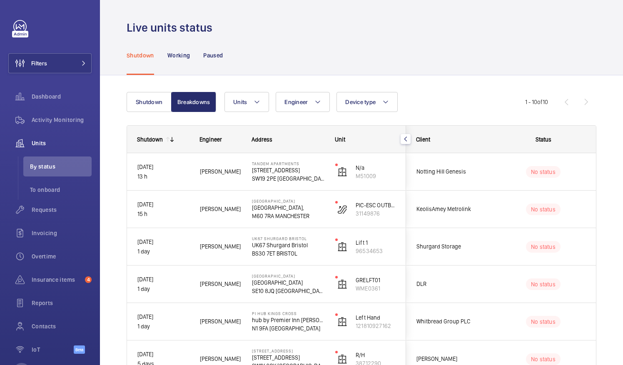
click at [612, 157] on div "Shutdown Breakdowns Units Engineer Device type More filters Reset all filters 1…" at bounding box center [361, 324] width 523 height 499
click at [51, 259] on span "Overtime" at bounding box center [62, 256] width 60 height 8
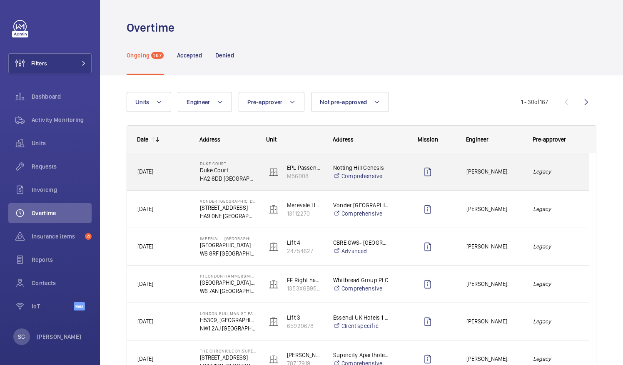
click at [466, 175] on span "[PERSON_NAME]." at bounding box center [494, 172] width 56 height 10
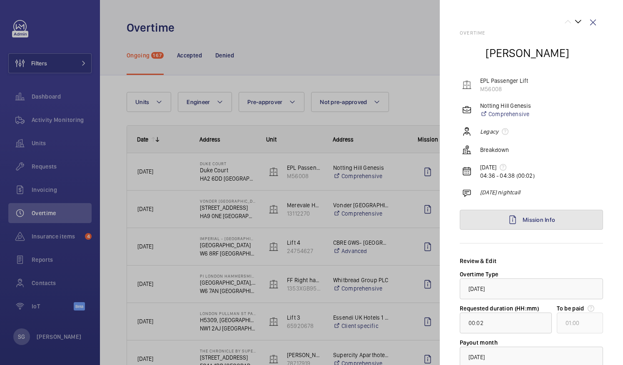
click at [579, 221] on link "Mission Info" at bounding box center [531, 220] width 143 height 20
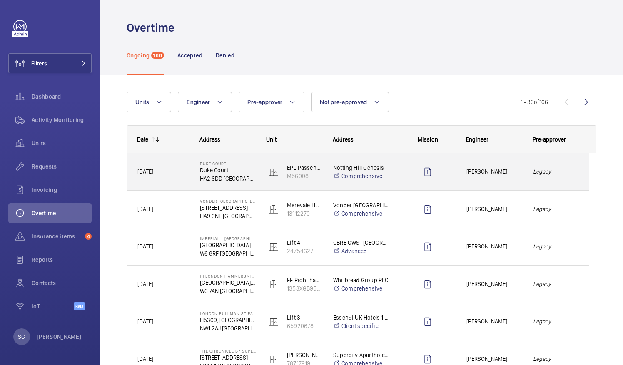
click at [545, 165] on div "Legacy" at bounding box center [556, 172] width 66 height 26
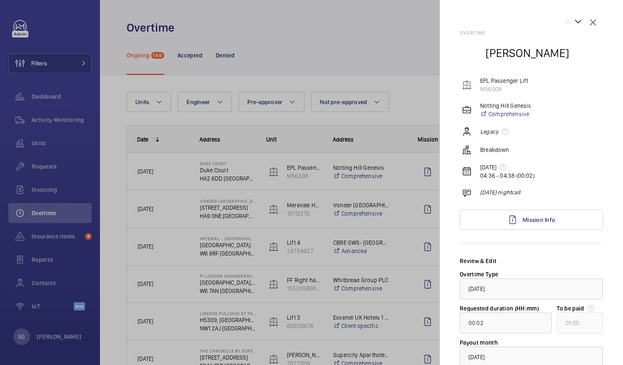
scroll to position [61, 0]
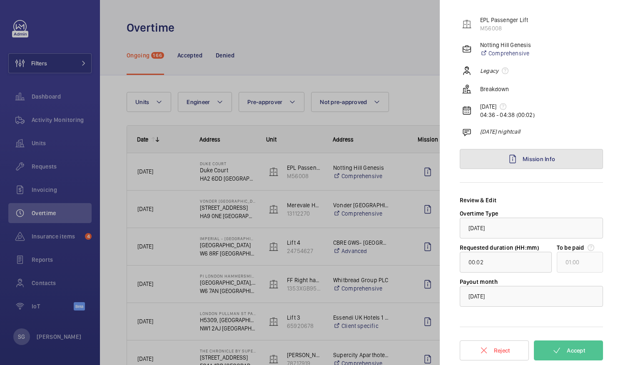
click at [521, 150] on link "Mission Info" at bounding box center [531, 159] width 143 height 20
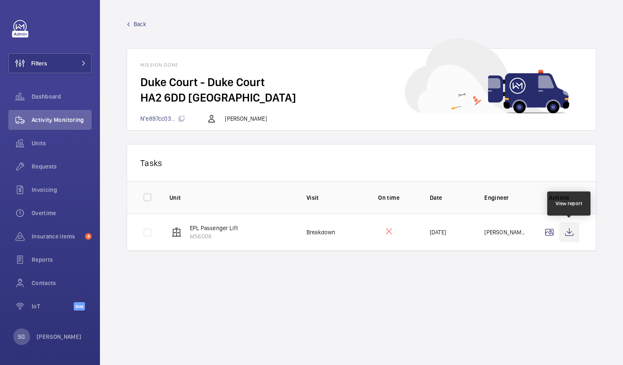
click at [570, 236] on wm-front-icon-button at bounding box center [569, 232] width 20 height 20
click at [436, 177] on wm-front-card-header "Tasks" at bounding box center [361, 162] width 469 height 37
click at [129, 20] on link "Back" at bounding box center [362, 24] width 470 height 8
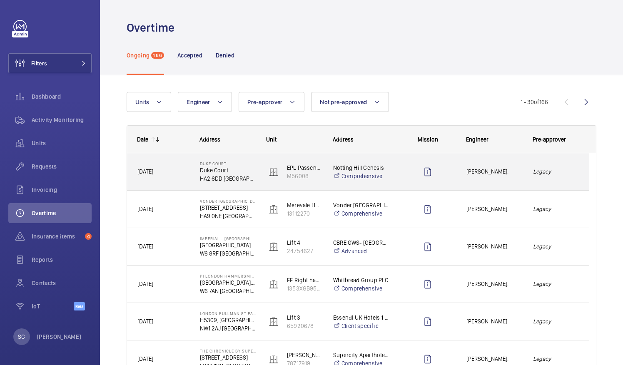
click at [542, 178] on div "Legacy" at bounding box center [556, 172] width 66 height 26
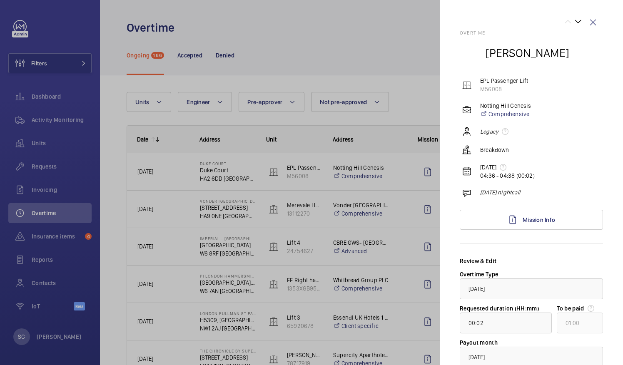
scroll to position [61, 0]
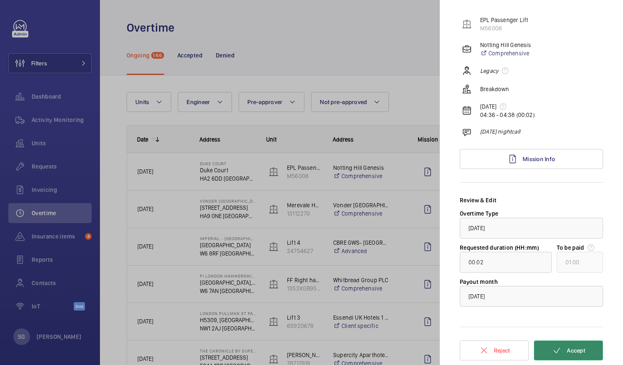
click at [568, 349] on span "Accept" at bounding box center [576, 350] width 18 height 7
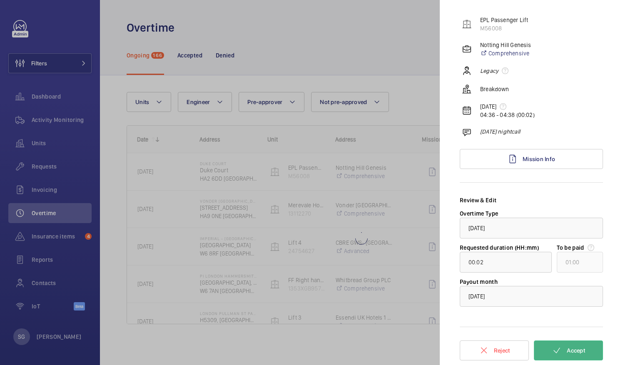
type input "12:02"
type input "13:00"
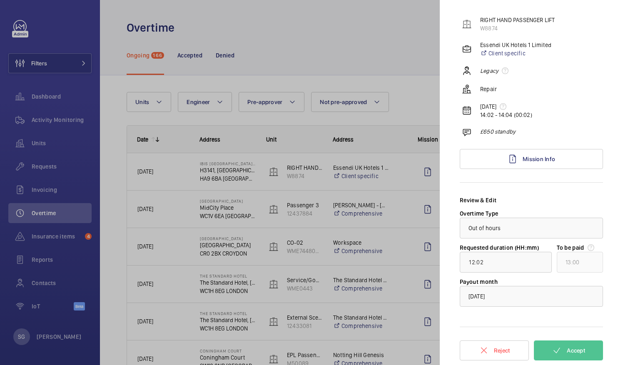
scroll to position [0, 0]
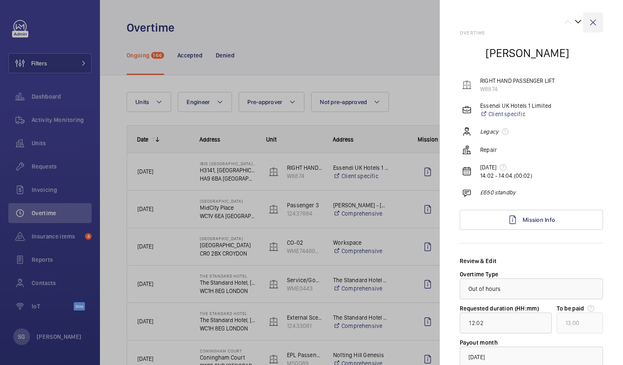
click at [590, 22] on wm-front-icon-button at bounding box center [593, 22] width 20 height 20
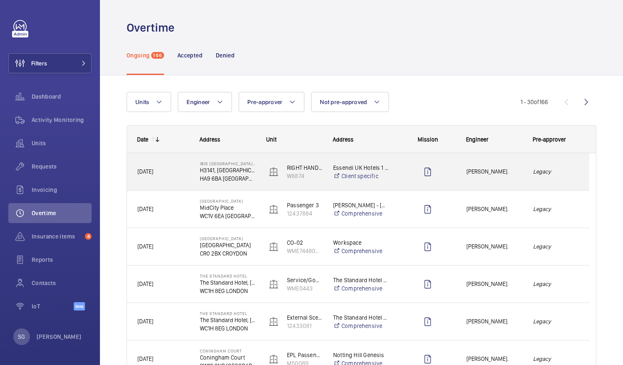
click at [512, 178] on div "[PERSON_NAME]." at bounding box center [489, 172] width 66 height 26
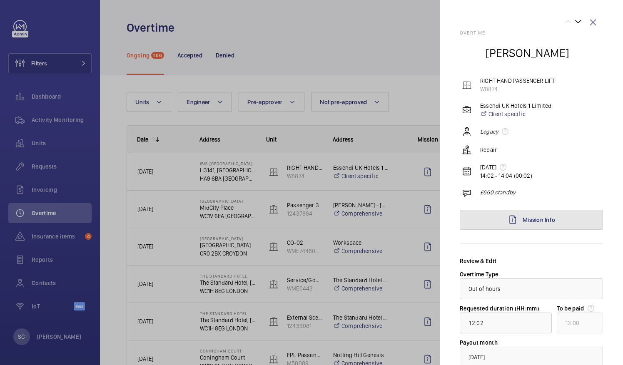
click at [577, 221] on link "Mission Info" at bounding box center [531, 220] width 143 height 20
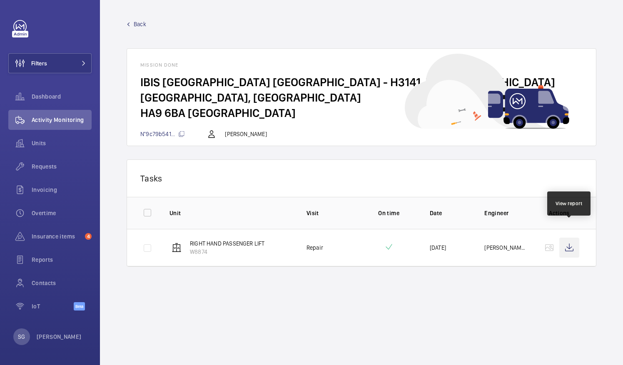
click at [571, 238] on wm-front-icon-button at bounding box center [569, 248] width 20 height 20
click at [147, 21] on link "Back" at bounding box center [362, 24] width 470 height 8
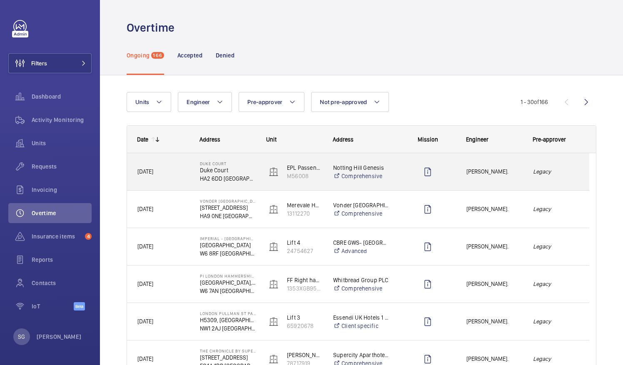
click at [549, 167] on em "Legacy" at bounding box center [556, 172] width 46 height 10
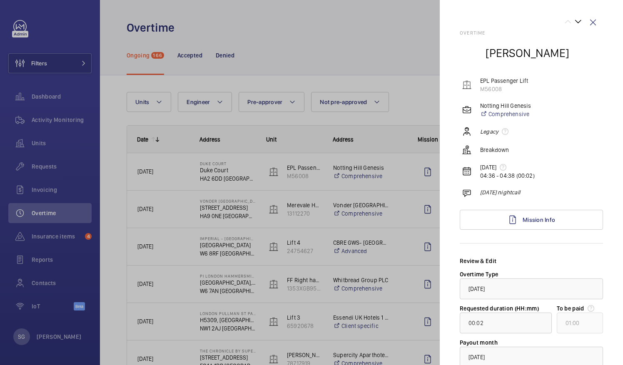
scroll to position [61, 0]
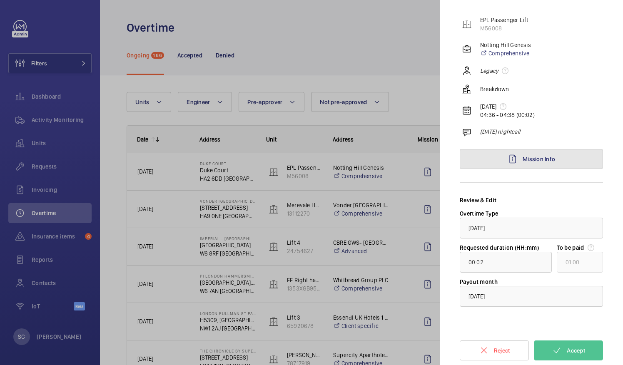
click at [549, 158] on span "Mission Info" at bounding box center [539, 159] width 32 height 7
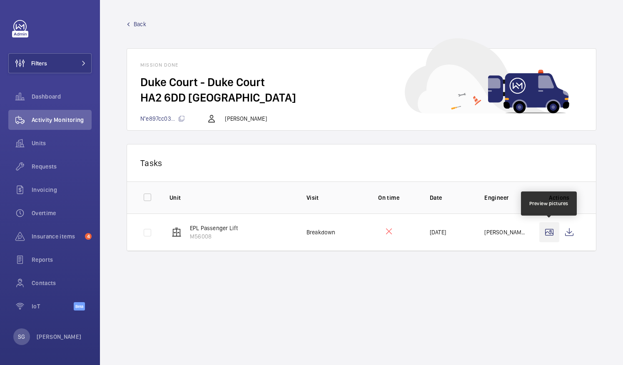
click at [546, 232] on wm-front-icon-button at bounding box center [549, 232] width 20 height 20
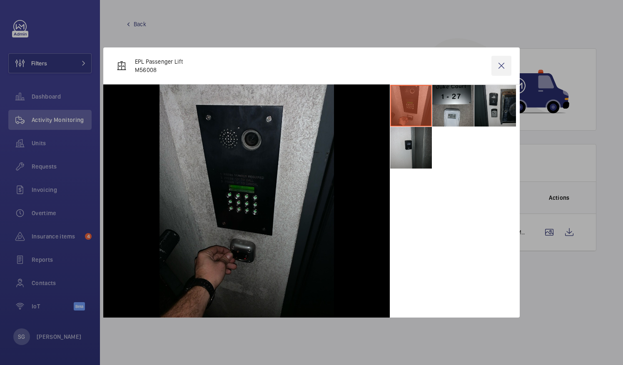
click at [505, 72] on wm-front-icon-button at bounding box center [501, 66] width 20 height 20
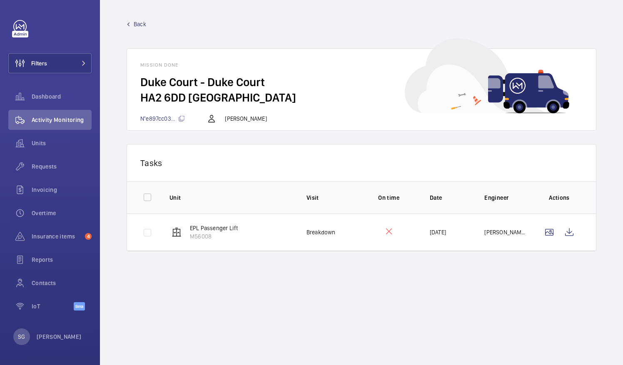
click at [140, 24] on span "Back" at bounding box center [140, 24] width 12 height 8
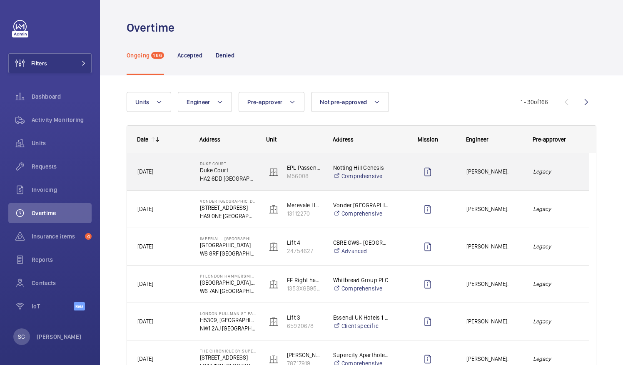
click at [559, 168] on em "Legacy" at bounding box center [556, 172] width 46 height 10
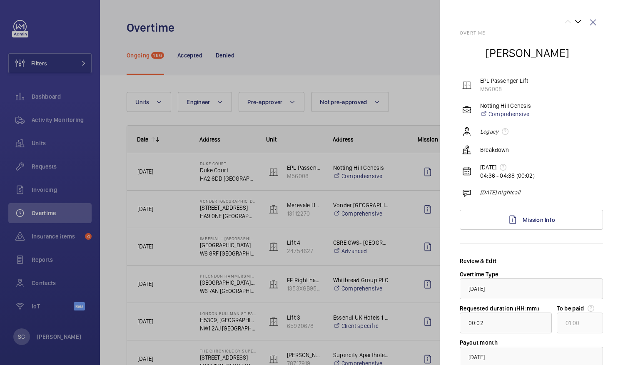
scroll to position [61, 0]
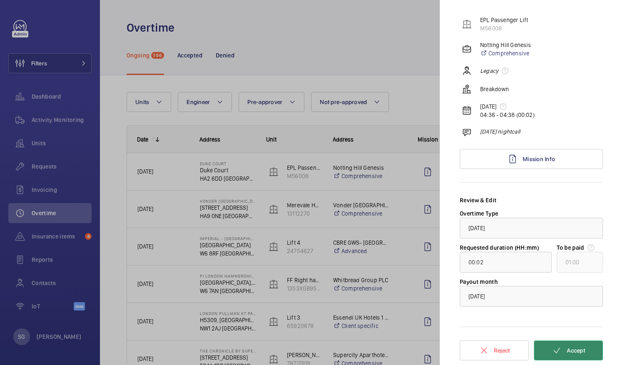
click at [558, 347] on button "Accept" at bounding box center [568, 351] width 69 height 20
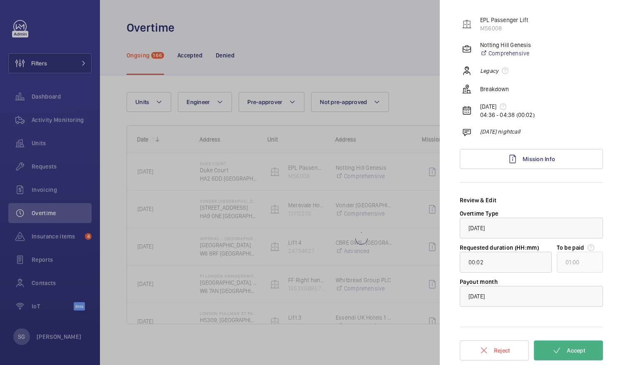
type input "12:02"
type input "13:00"
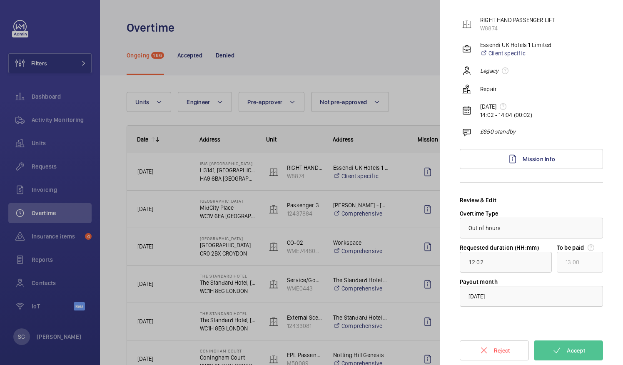
scroll to position [0, 0]
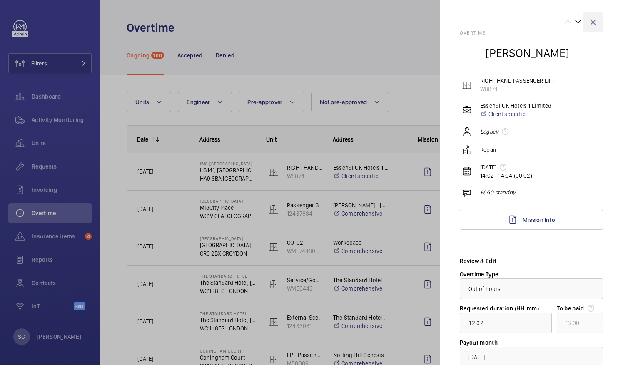
click at [583, 25] on wm-front-icon-button at bounding box center [593, 22] width 20 height 20
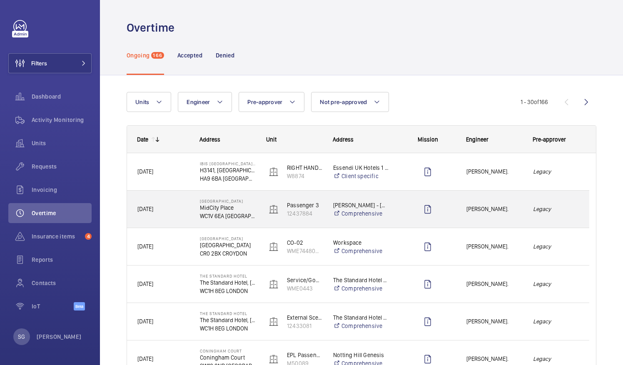
click at [556, 217] on div "Legacy" at bounding box center [556, 209] width 66 height 26
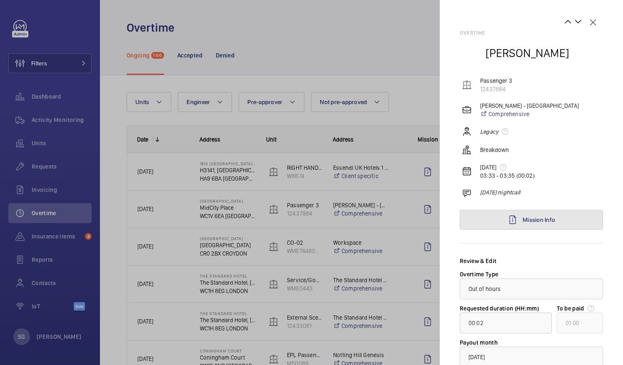
click at [556, 217] on link "Mission Info" at bounding box center [531, 220] width 143 height 20
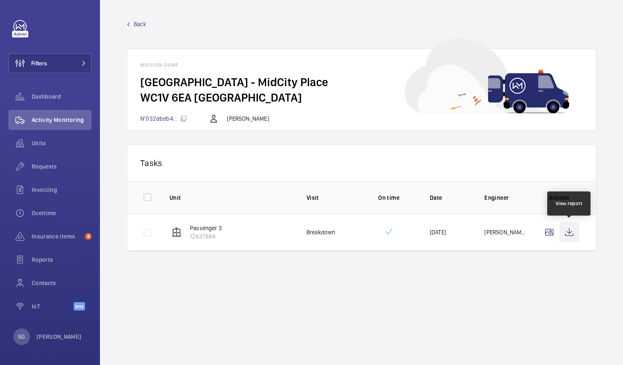
click at [573, 235] on wm-front-icon-button at bounding box center [569, 232] width 20 height 20
click at [144, 24] on span "Back" at bounding box center [140, 24] width 12 height 8
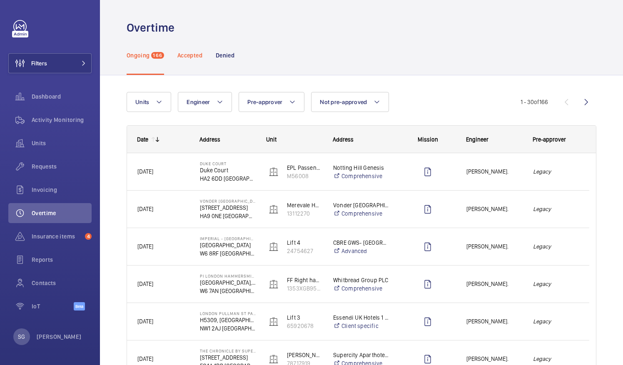
click at [192, 56] on p "Accepted" at bounding box center [189, 55] width 25 height 8
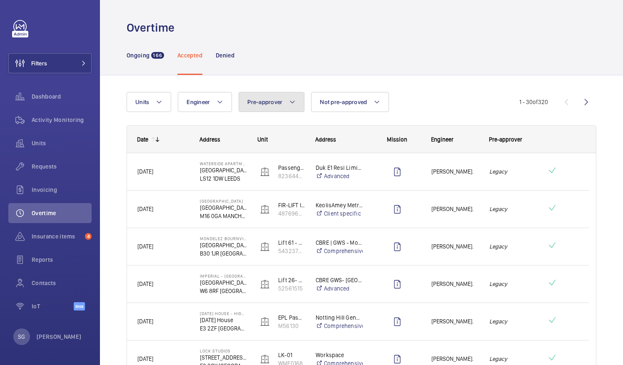
click at [294, 105] on mat-icon at bounding box center [292, 102] width 7 height 10
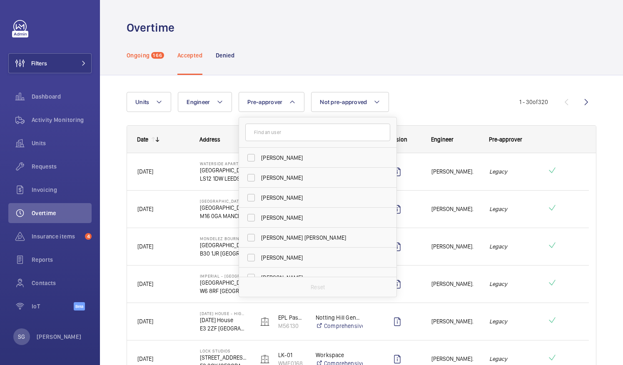
click at [148, 58] on p "Ongoing" at bounding box center [138, 55] width 23 height 8
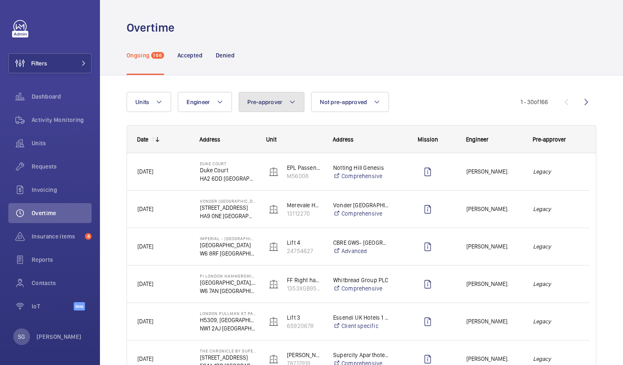
click at [274, 103] on span "Pre-approver" at bounding box center [264, 102] width 35 height 7
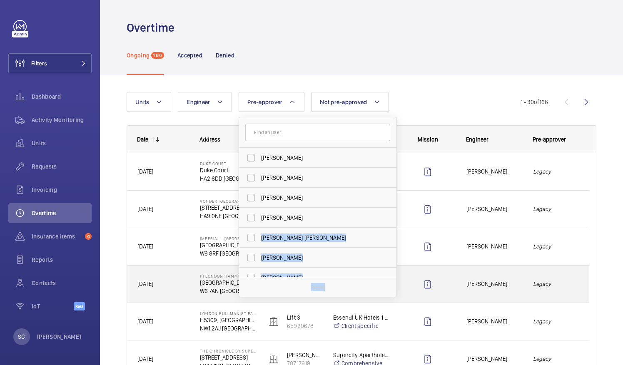
scroll to position [31, 0]
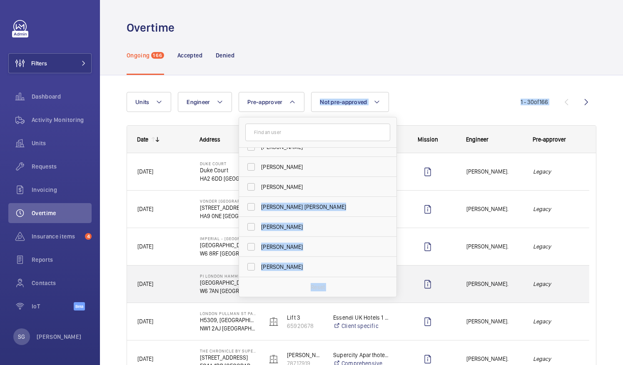
drag, startPoint x: 393, startPoint y: 212, endPoint x: 391, endPoint y: 303, distance: 91.2
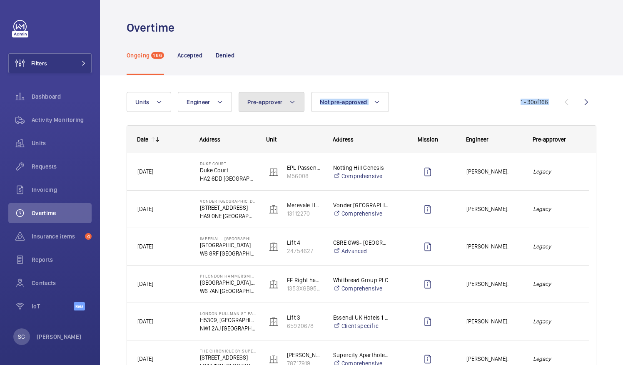
click at [289, 104] on mat-icon at bounding box center [292, 102] width 7 height 10
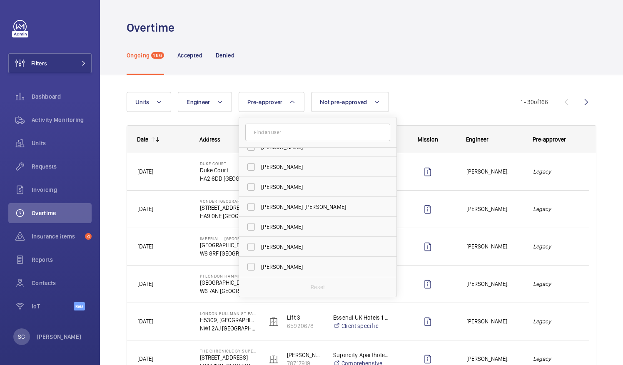
scroll to position [0, 0]
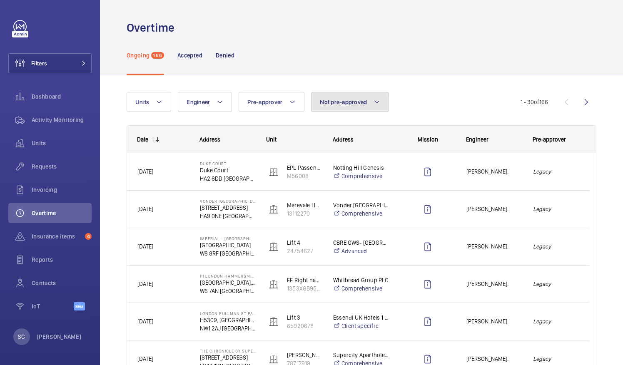
click at [374, 104] on mat-icon at bounding box center [377, 102] width 7 height 10
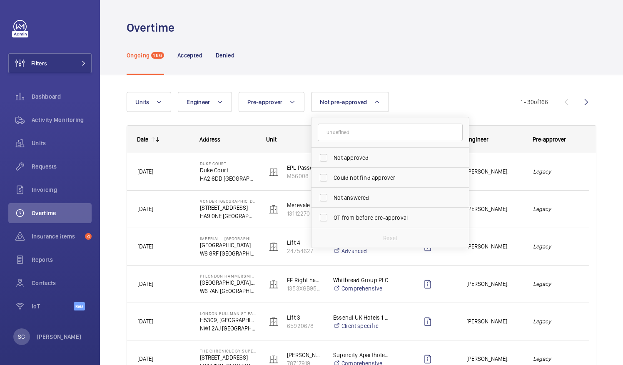
click at [411, 98] on div "Units Engineer Pre-approver Not pre-approved Not approved Could not find approv…" at bounding box center [324, 102] width 394 height 20
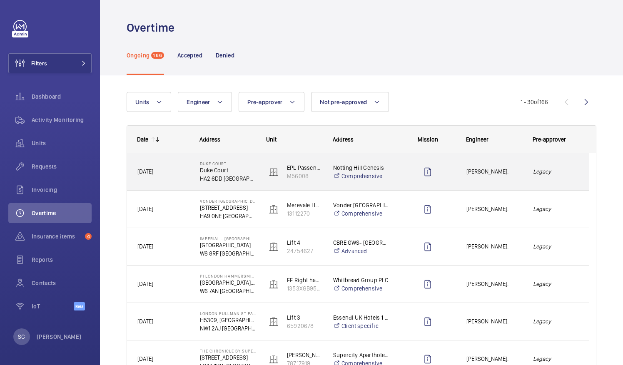
click at [514, 173] on span "[PERSON_NAME]." at bounding box center [494, 172] width 56 height 10
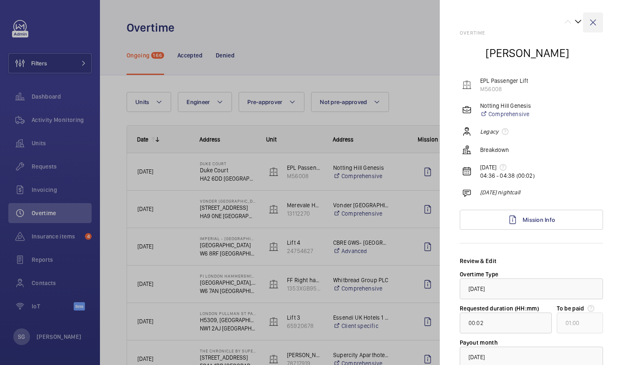
click at [588, 17] on wm-front-icon-button at bounding box center [593, 22] width 20 height 20
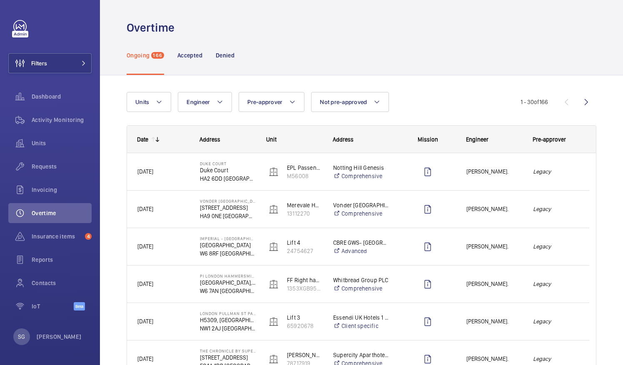
click at [588, 17] on mat-sidenav-container "Filters Dashboard Activity Monitoring Units Requests Invoicing Overtime Insuran…" at bounding box center [311, 182] width 623 height 365
click at [296, 97] on button "Pre-approver" at bounding box center [272, 102] width 66 height 20
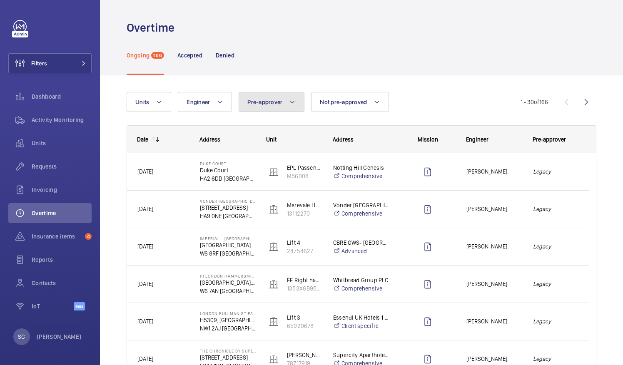
click at [282, 97] on button "Pre-approver" at bounding box center [272, 102] width 66 height 20
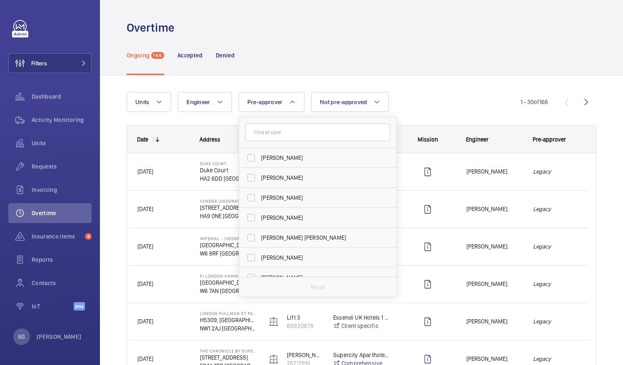
click at [496, 66] on div "Ongoing 166 Accepted Denied" at bounding box center [362, 55] width 470 height 40
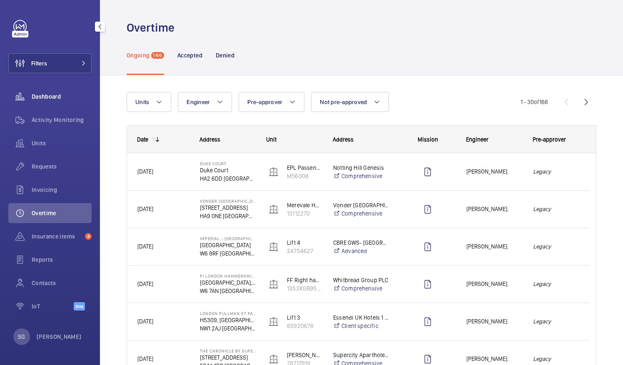
click at [68, 93] on span "Dashboard" at bounding box center [62, 96] width 60 height 8
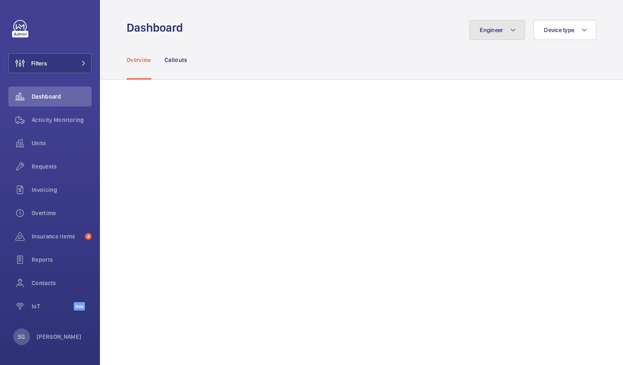
click at [491, 25] on button "Engineer" at bounding box center [497, 30] width 56 height 20
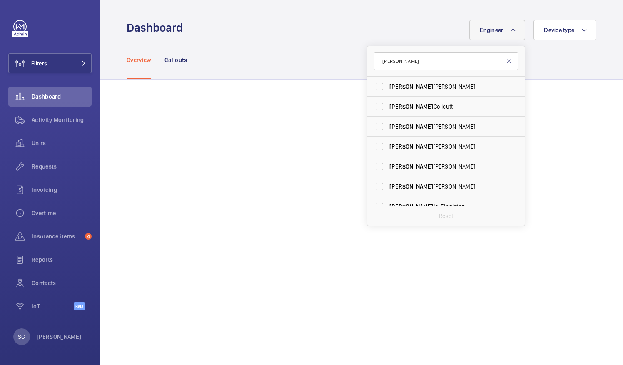
scroll to position [31, 0]
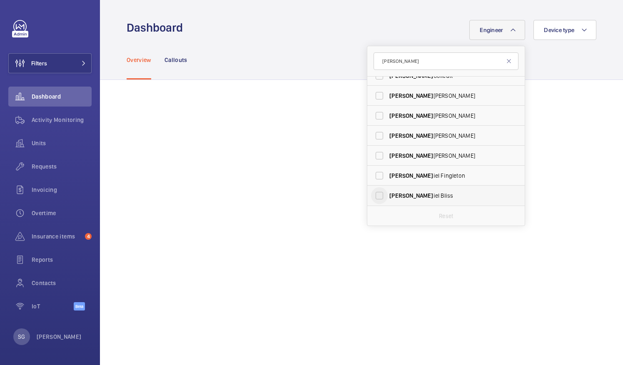
type input "[PERSON_NAME]"
click at [371, 196] on input "[PERSON_NAME] iel [PERSON_NAME]" at bounding box center [379, 195] width 17 height 17
checkbox input "true"
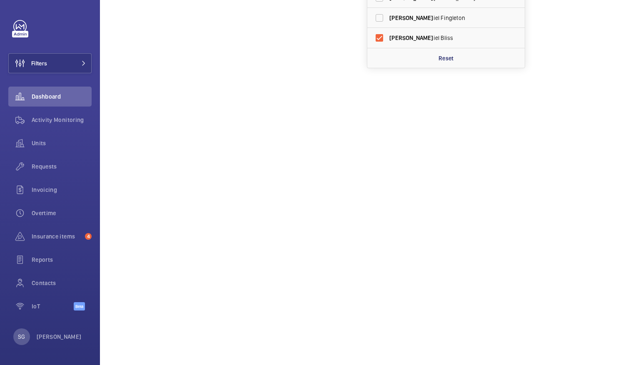
scroll to position [172, 0]
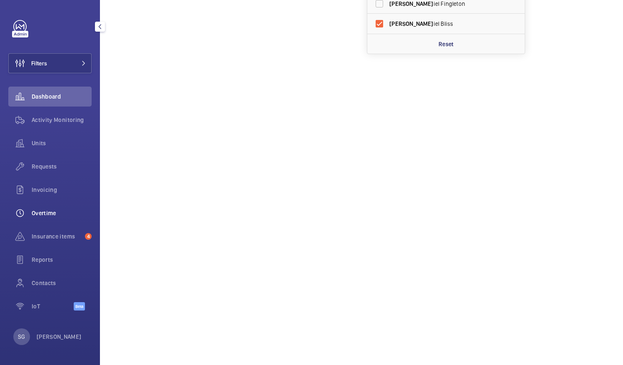
click at [63, 214] on span "Overtime" at bounding box center [62, 213] width 60 height 8
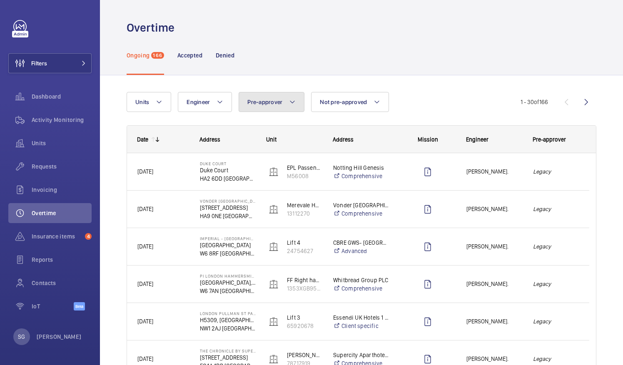
click at [294, 98] on mat-icon at bounding box center [292, 102] width 7 height 10
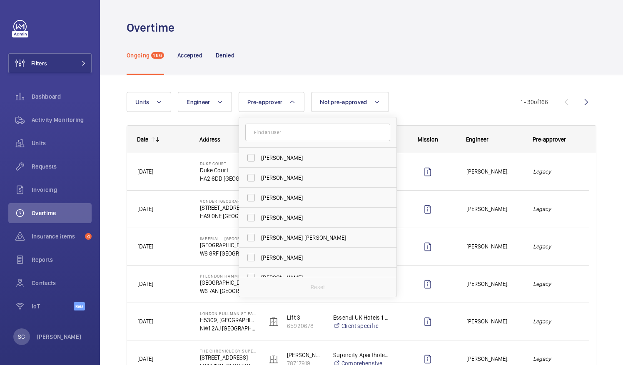
scroll to position [31, 0]
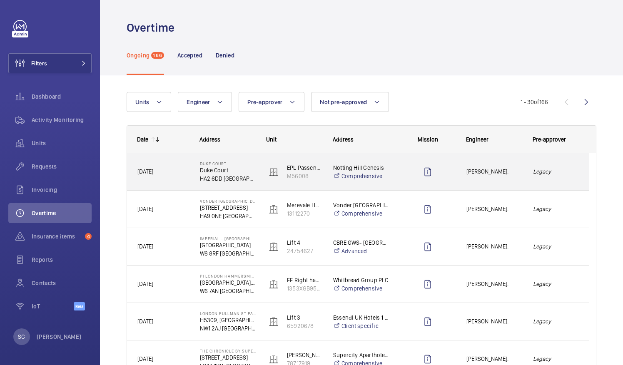
click at [555, 165] on div "Legacy" at bounding box center [556, 172] width 66 height 26
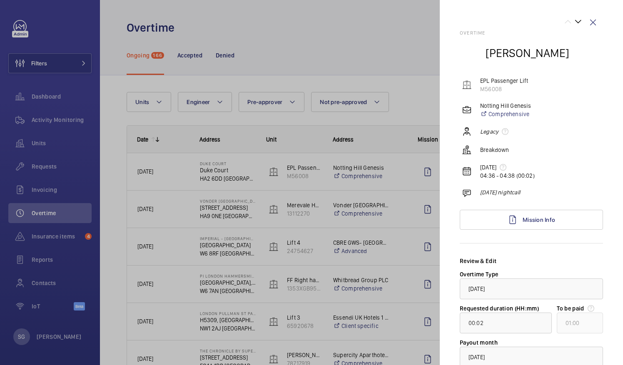
scroll to position [61, 0]
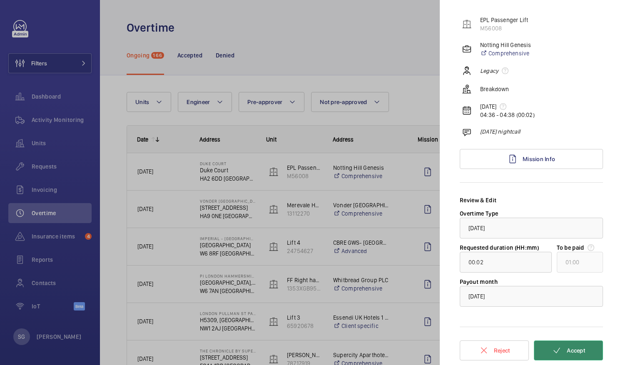
click at [567, 348] on span "Accept" at bounding box center [576, 350] width 18 height 7
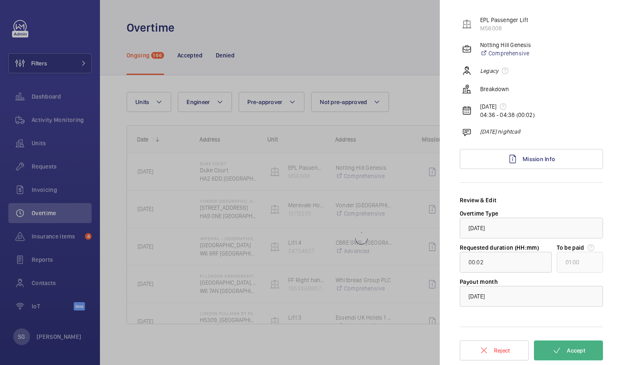
type input "12:02"
type input "13:00"
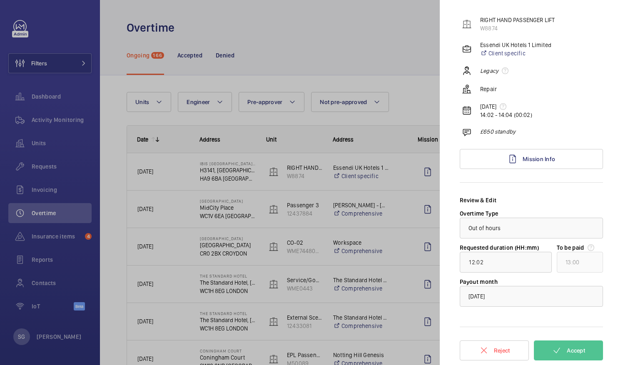
click at [398, 27] on div at bounding box center [311, 182] width 623 height 365
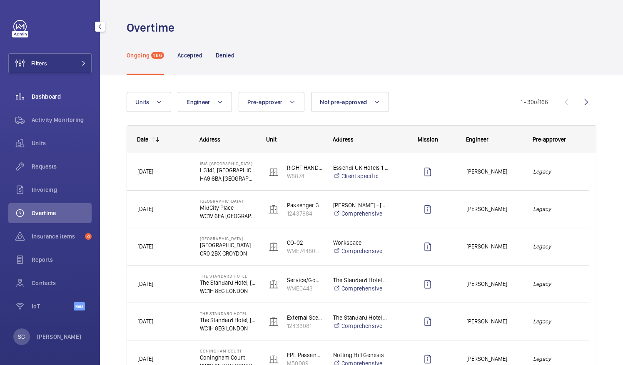
click at [58, 90] on div "Dashboard" at bounding box center [49, 97] width 83 height 20
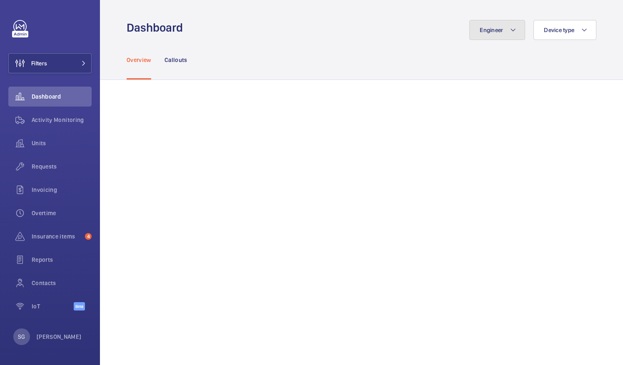
click at [488, 31] on span "Engineer" at bounding box center [491, 30] width 23 height 7
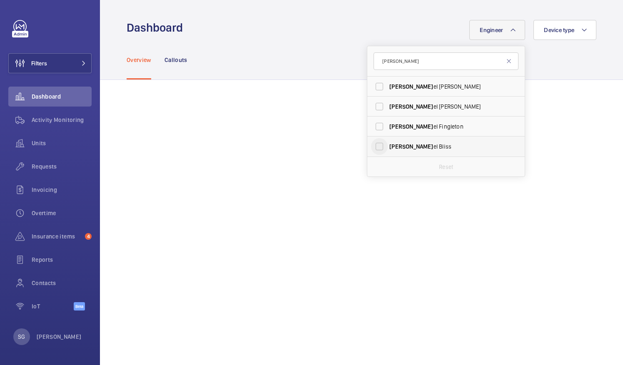
type input "[PERSON_NAME]"
click at [373, 144] on input "[PERSON_NAME]" at bounding box center [379, 146] width 17 height 17
checkbox input "true"
click at [341, 52] on div "Overview Callouts" at bounding box center [362, 60] width 470 height 40
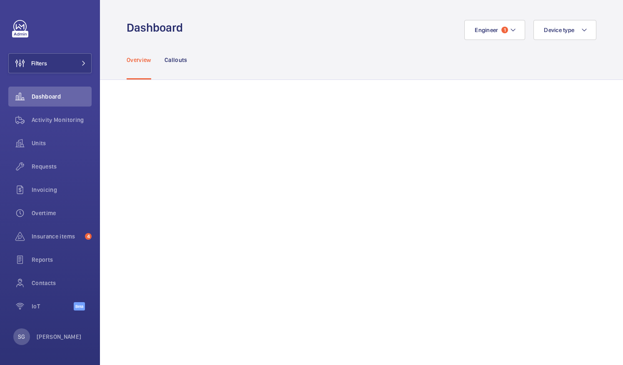
scroll to position [224, 0]
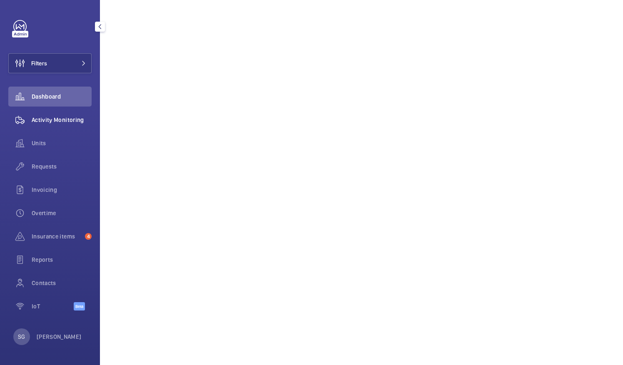
click at [77, 119] on span "Activity Monitoring" at bounding box center [62, 120] width 60 height 8
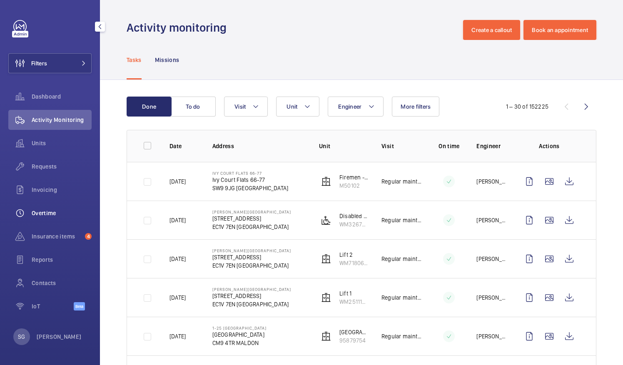
click at [59, 210] on span "Overtime" at bounding box center [62, 213] width 60 height 8
